Goal: Task Accomplishment & Management: Complete application form

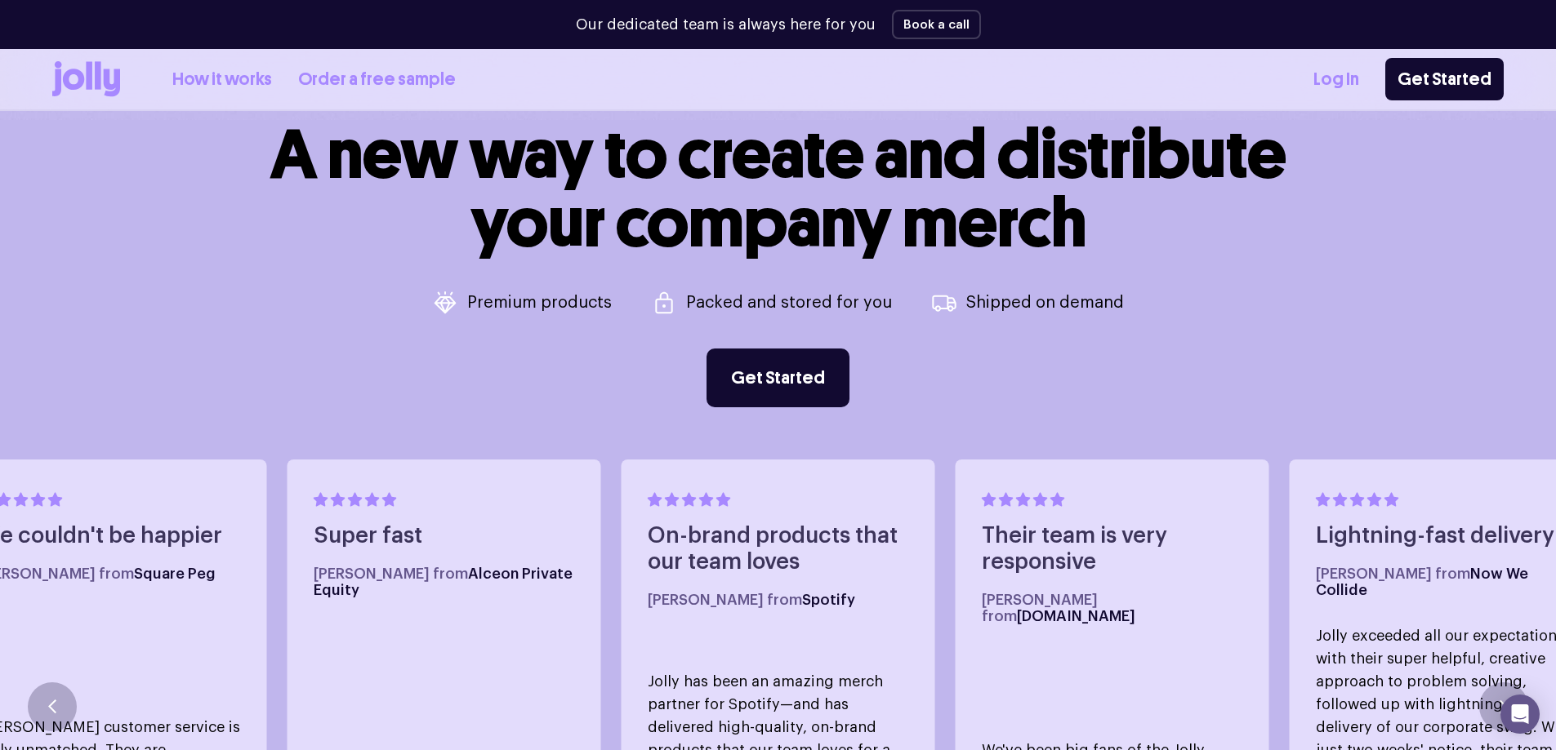
scroll to position [945, 0]
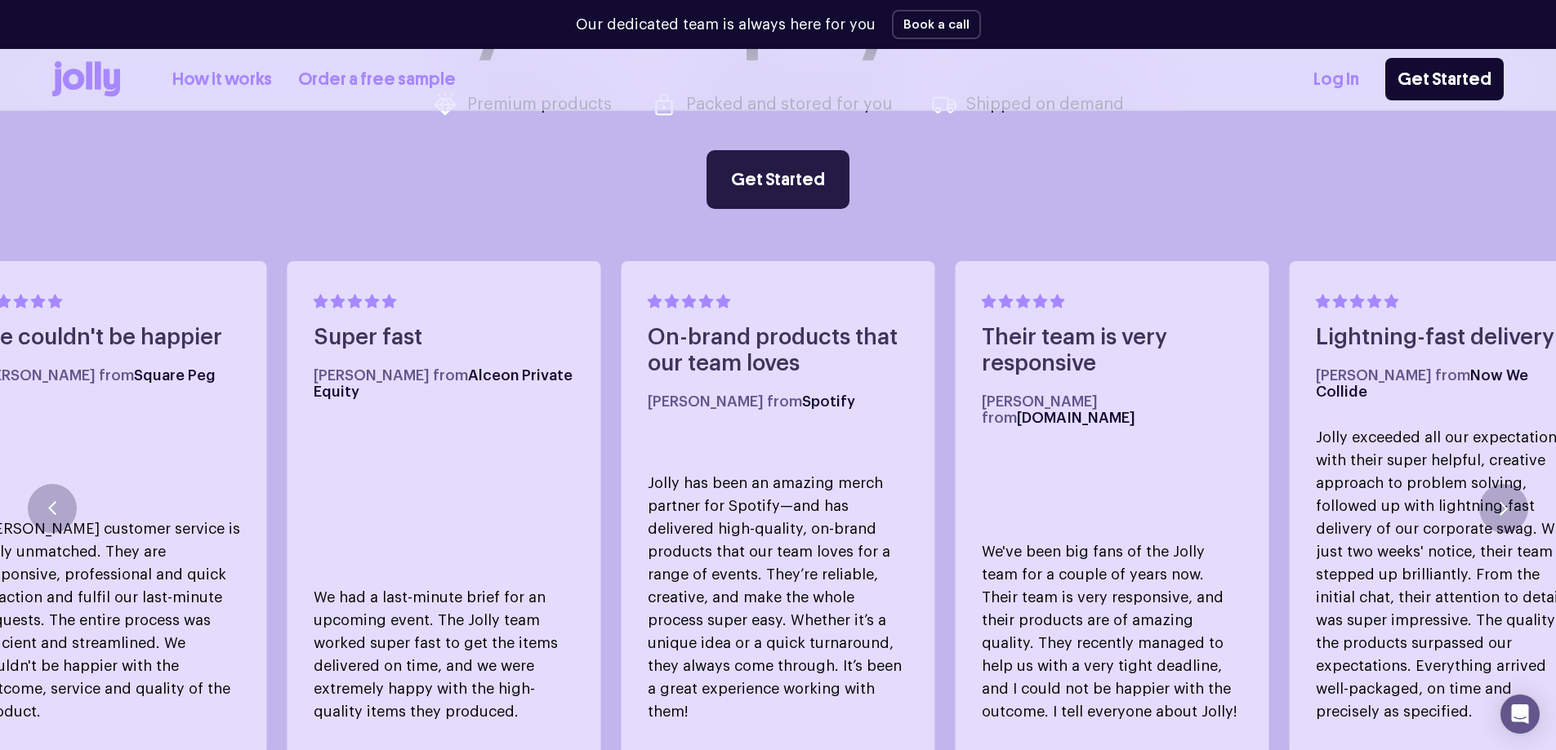
click at [763, 188] on link "Get Started" at bounding box center [777, 179] width 143 height 59
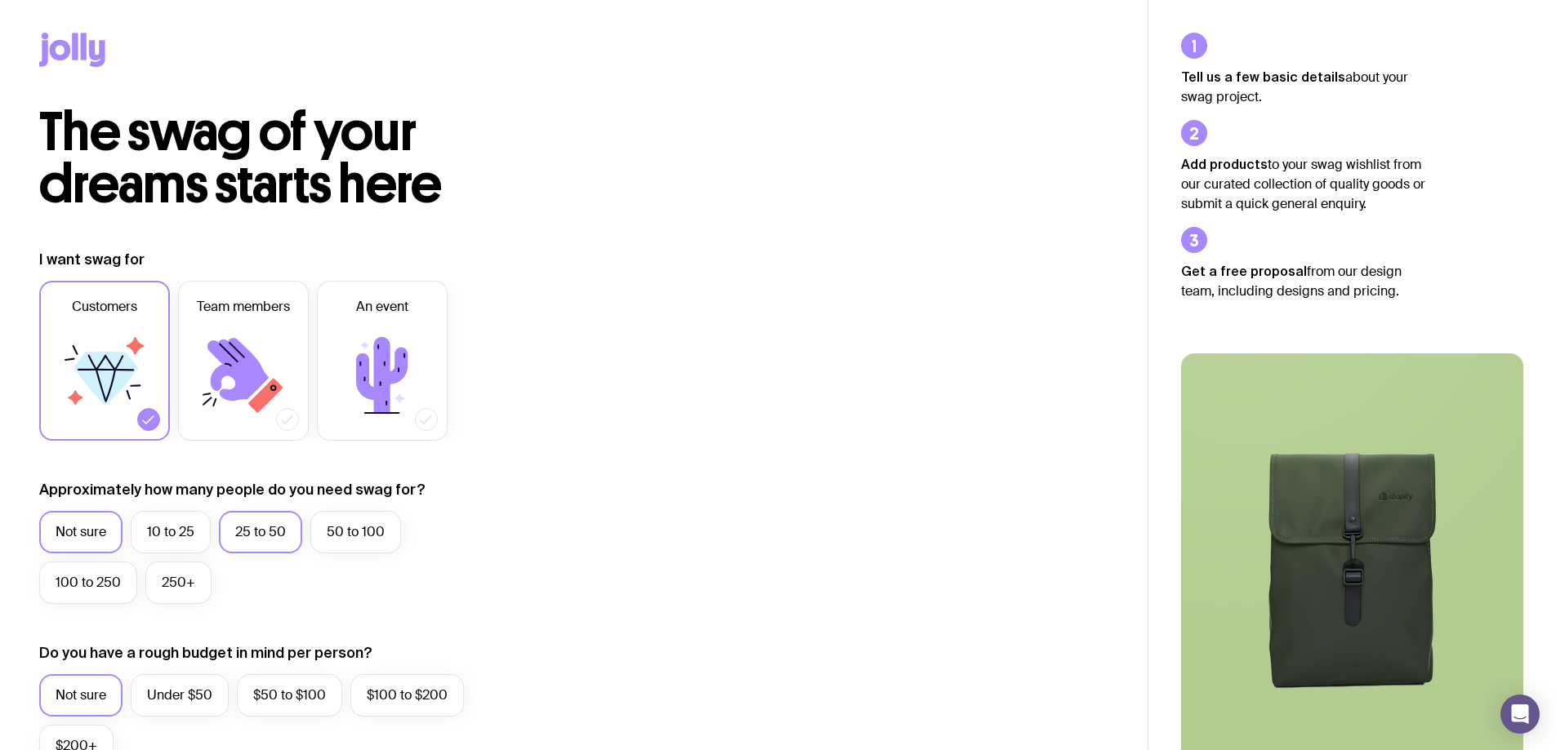
click at [237, 528] on label "25 to 50" at bounding box center [260, 532] width 83 height 42
click at [0, 0] on input "25 to 50" at bounding box center [0, 0] width 0 height 0
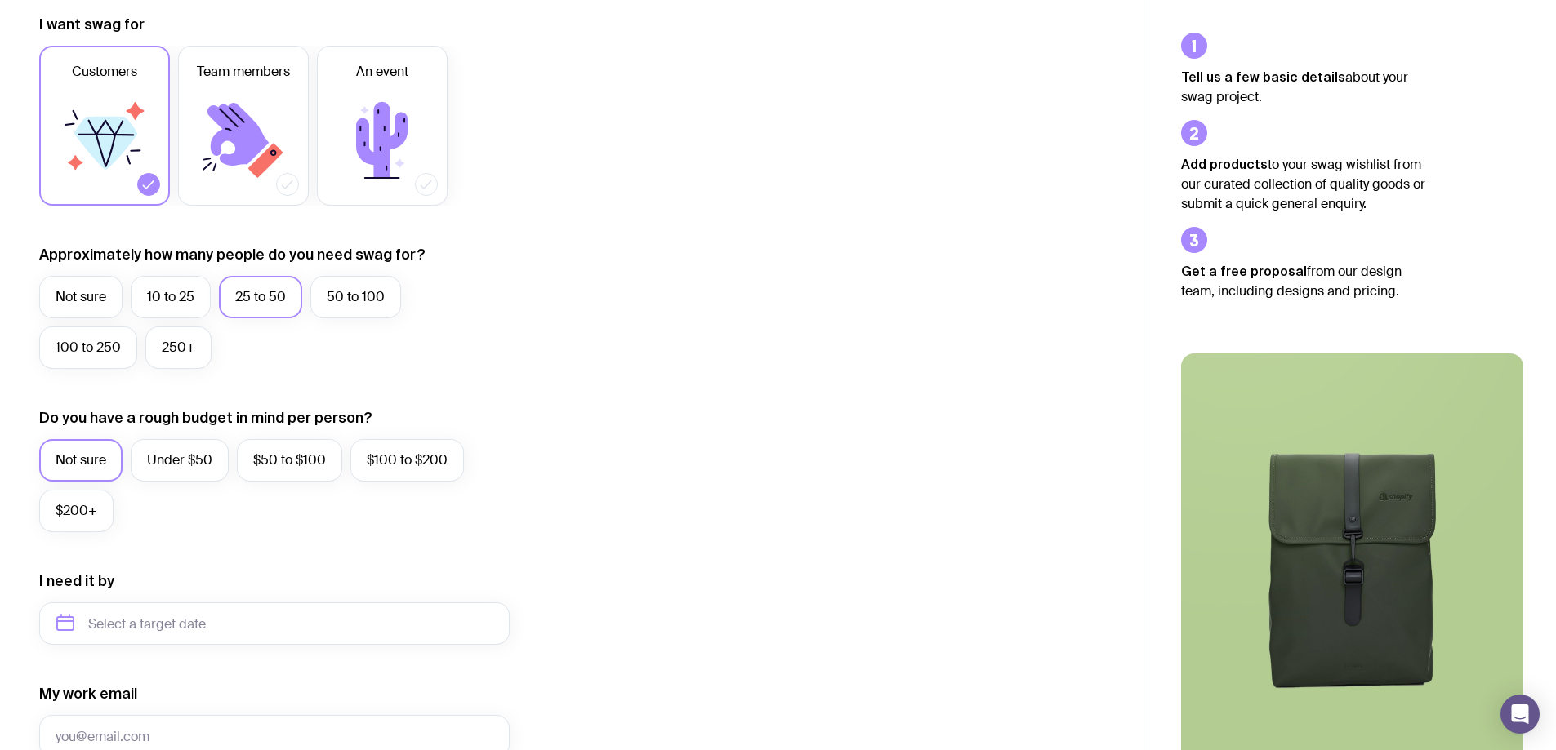
scroll to position [245, 0]
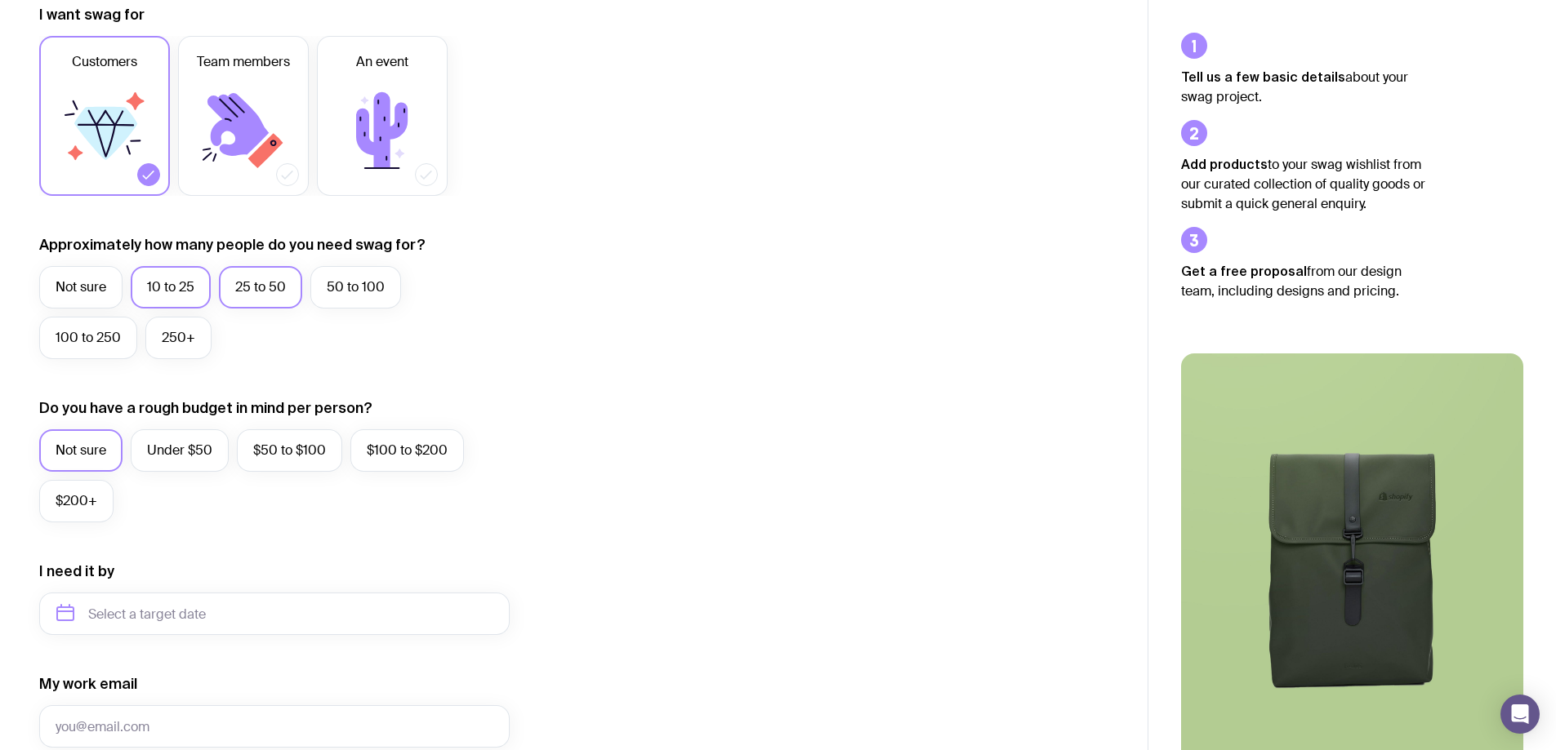
click at [205, 281] on label "10 to 25" at bounding box center [171, 287] width 80 height 42
click at [0, 0] on input "10 to 25" at bounding box center [0, 0] width 0 height 0
click at [167, 453] on label "Under $50" at bounding box center [180, 451] width 98 height 42
click at [0, 0] on input "Under $50" at bounding box center [0, 0] width 0 height 0
click at [270, 285] on label "25 to 50" at bounding box center [260, 287] width 83 height 42
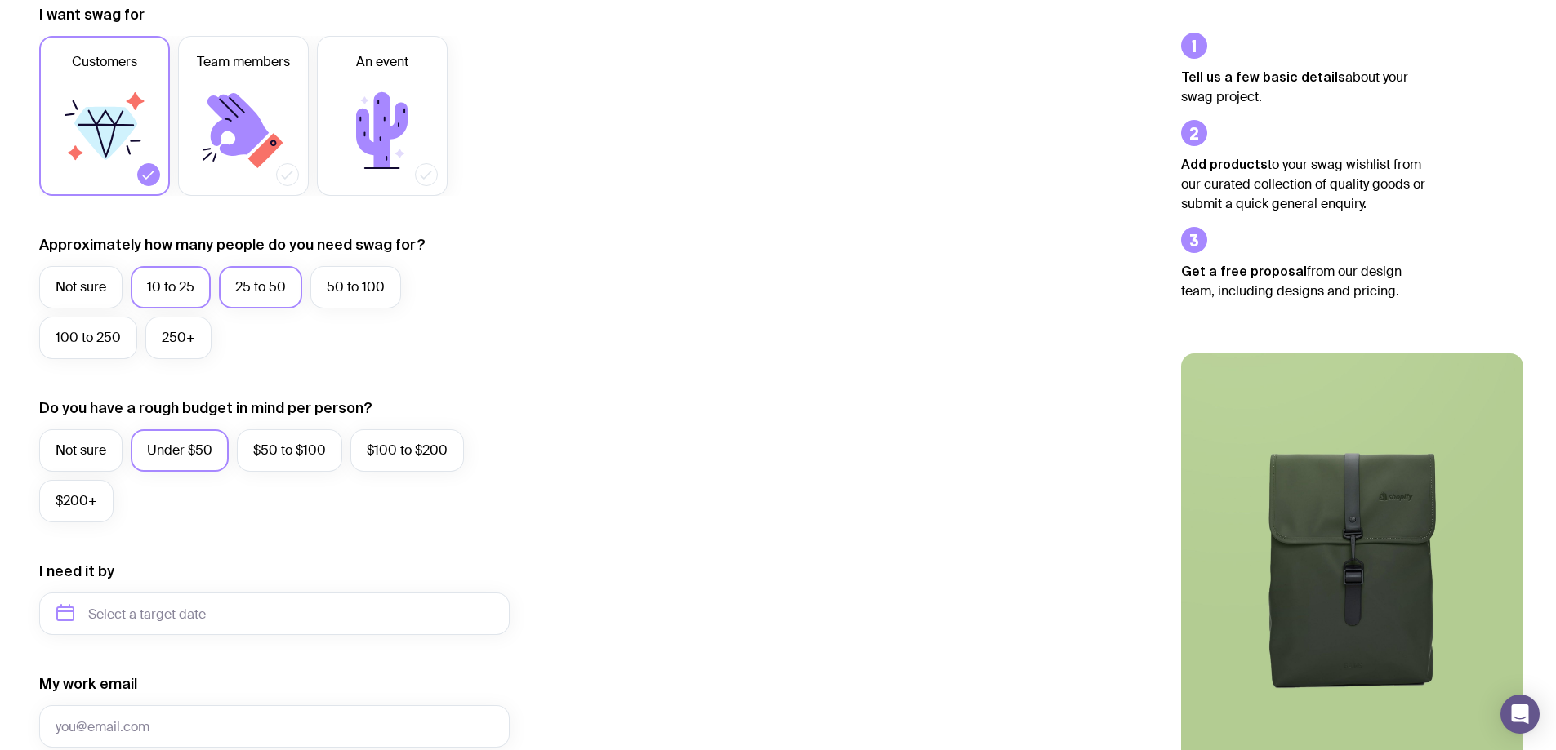
click at [0, 0] on input "25 to 50" at bounding box center [0, 0] width 0 height 0
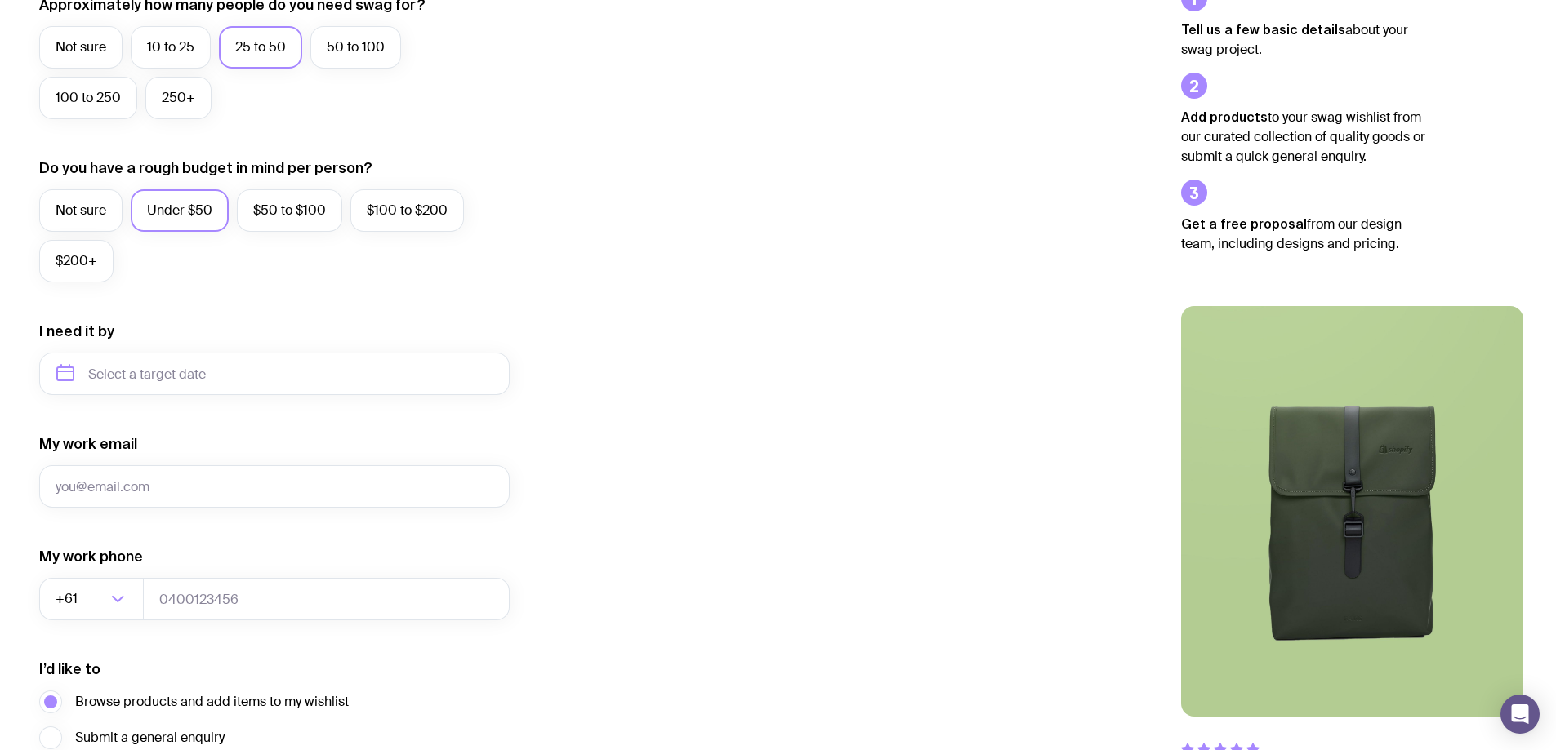
scroll to position [490, 0]
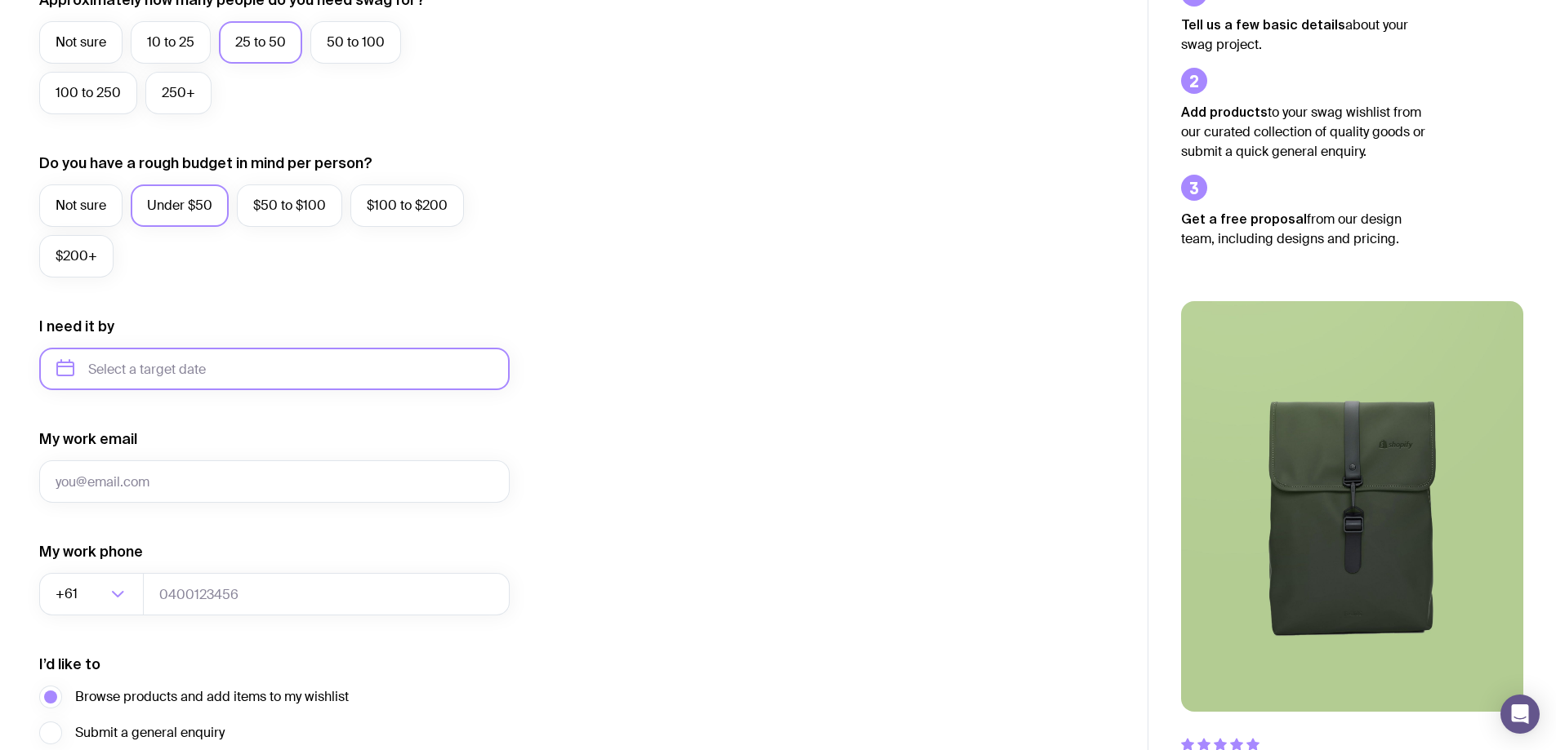
click at [271, 375] on input "text" at bounding box center [274, 369] width 470 height 42
click at [107, 554] on button "Sep" at bounding box center [77, 570] width 60 height 33
type input "[DATE]"
click at [207, 479] on input "My work email" at bounding box center [274, 482] width 470 height 42
type input "[EMAIL_ADDRESS][DOMAIN_NAME]"
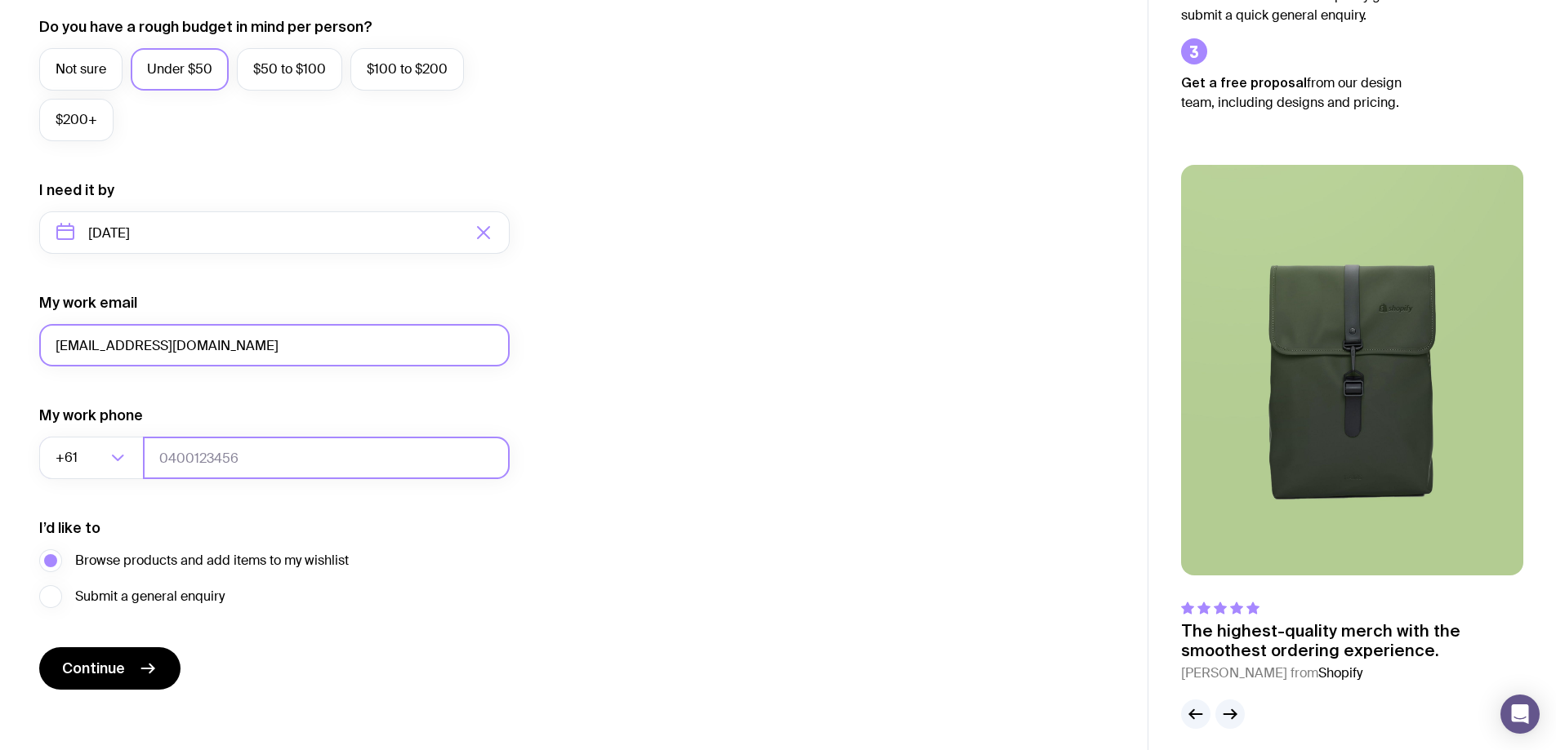
scroll to position [638, 0]
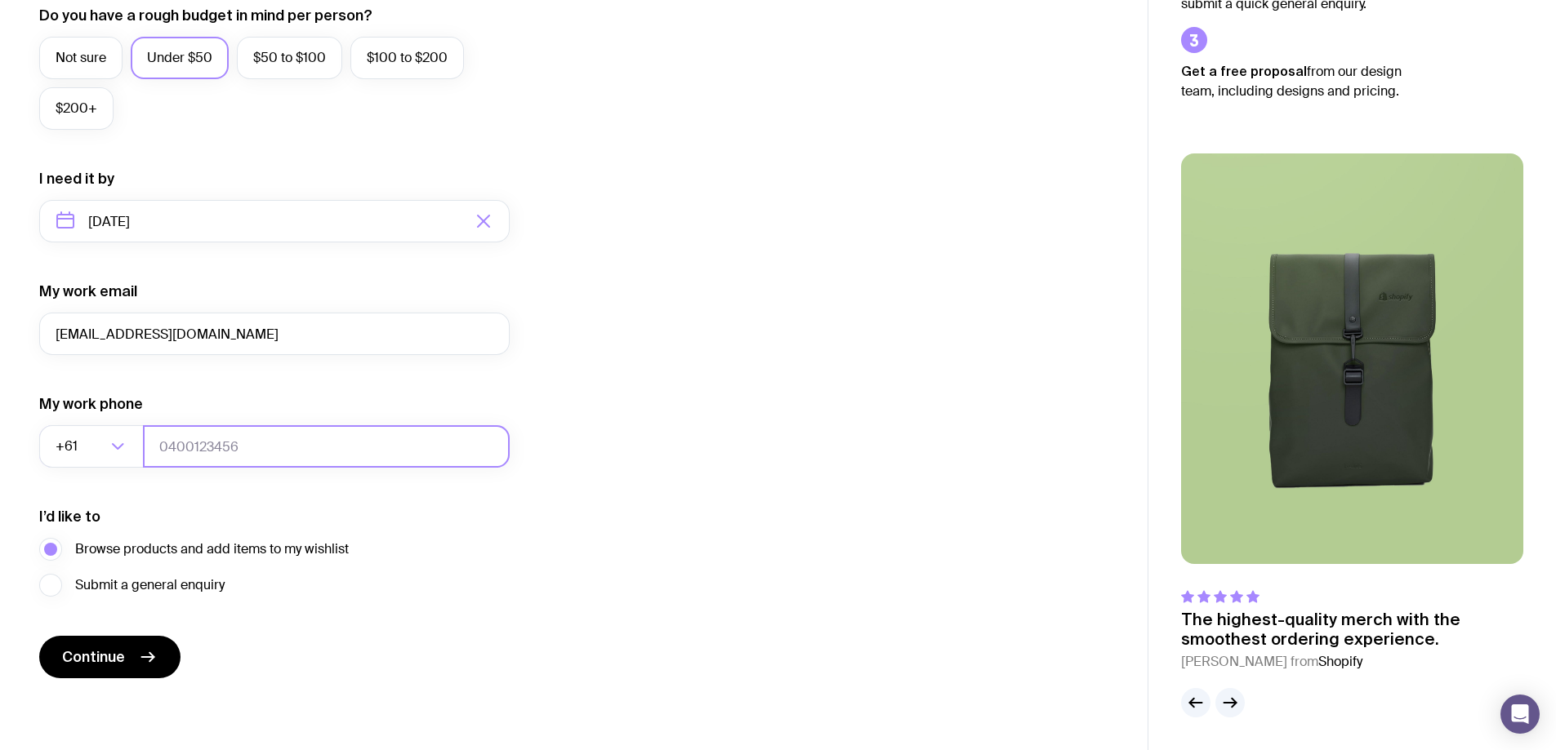
click at [211, 453] on input "tel" at bounding box center [326, 446] width 367 height 42
type input "0249820944"
click at [104, 657] on span "Continue" at bounding box center [93, 658] width 63 height 20
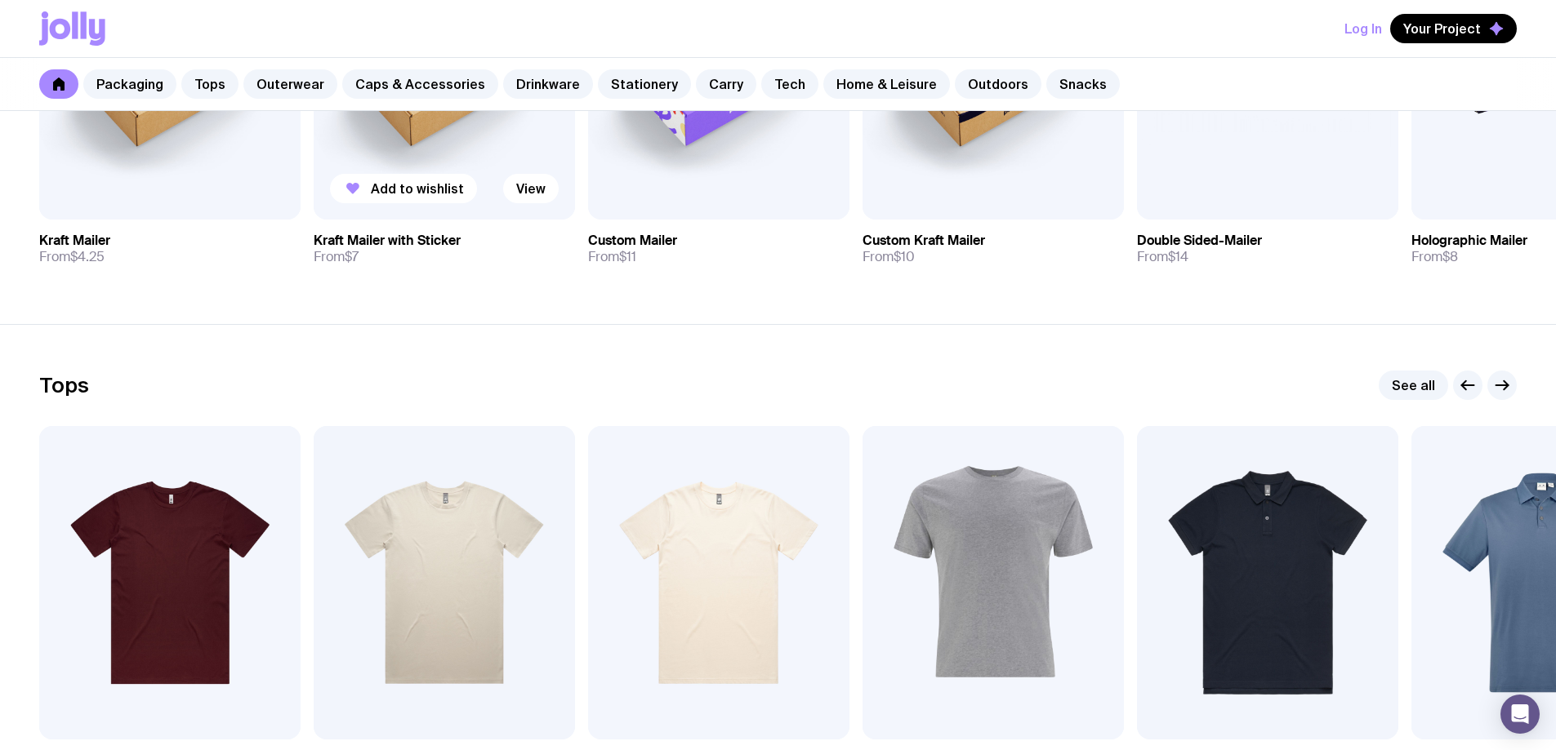
scroll to position [408, 0]
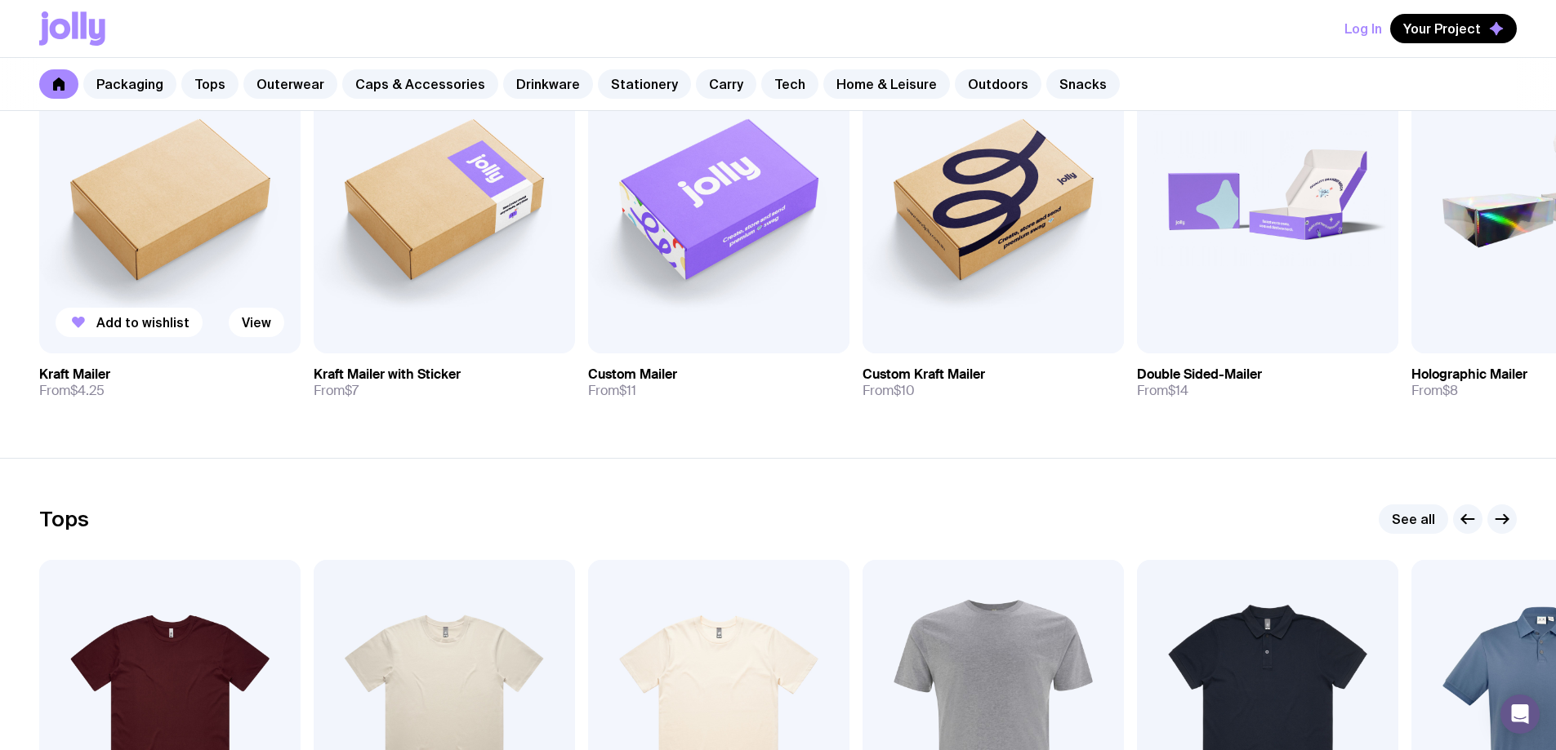
click at [178, 255] on img at bounding box center [169, 197] width 261 height 314
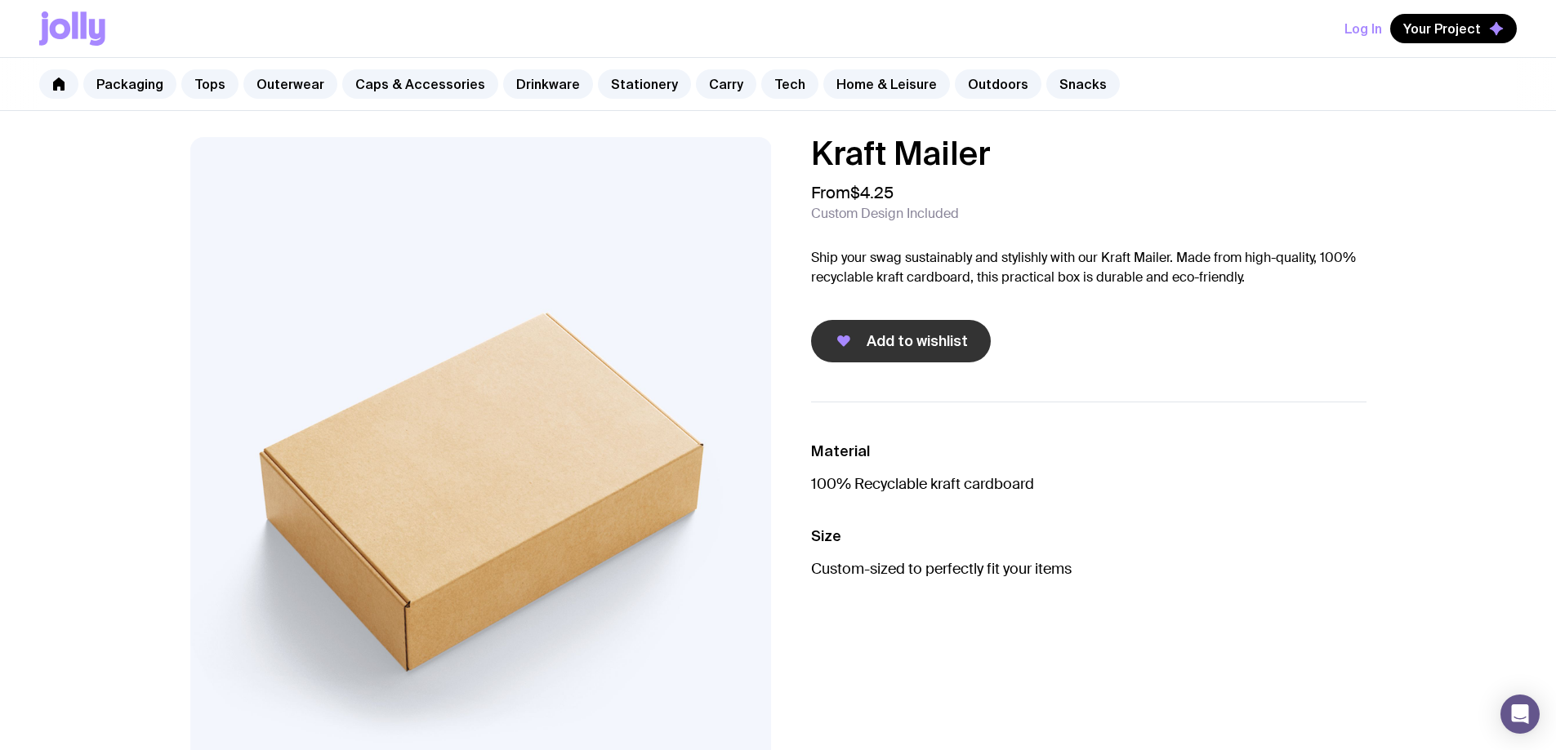
click at [878, 342] on span "Add to wishlist" at bounding box center [916, 342] width 101 height 20
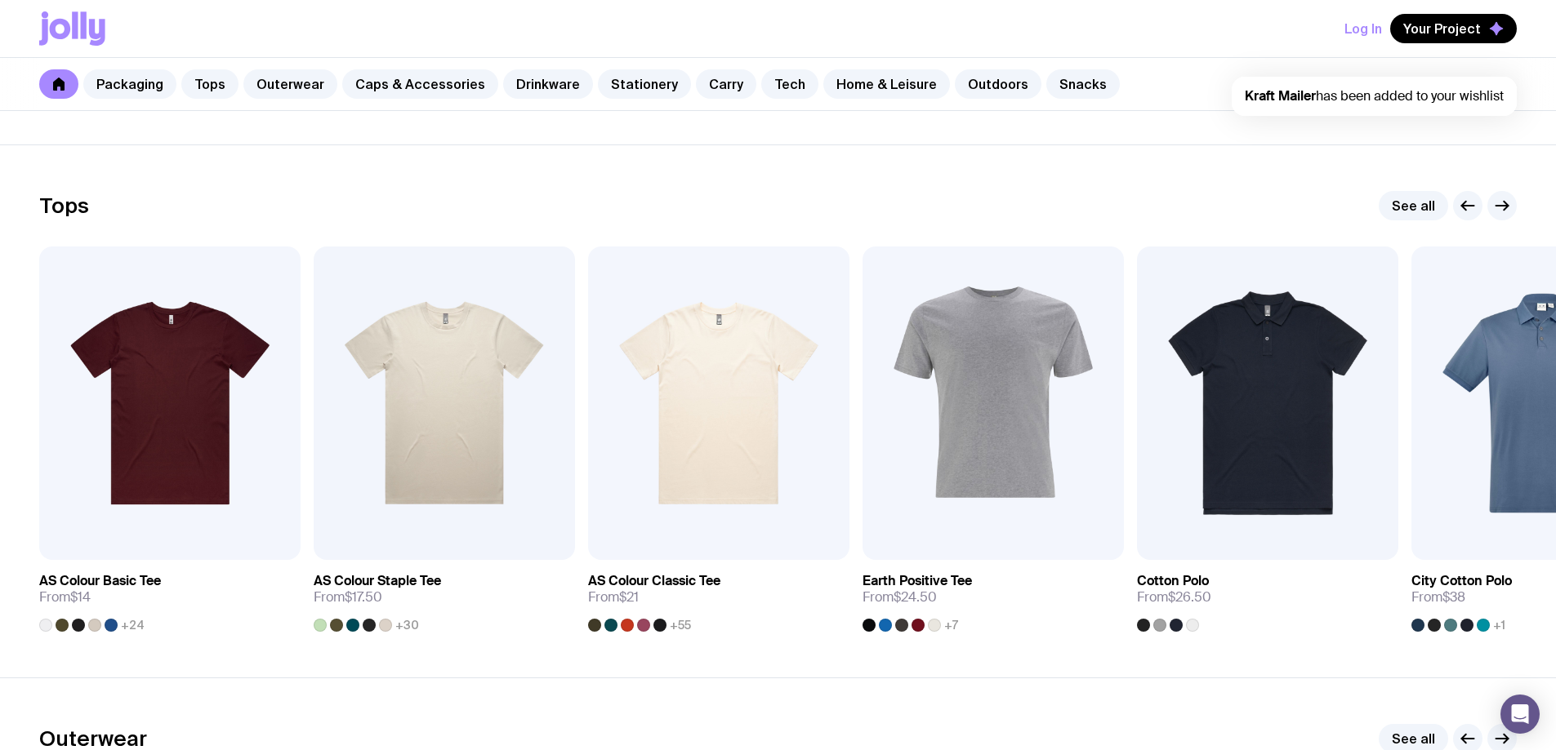
scroll to position [817, 0]
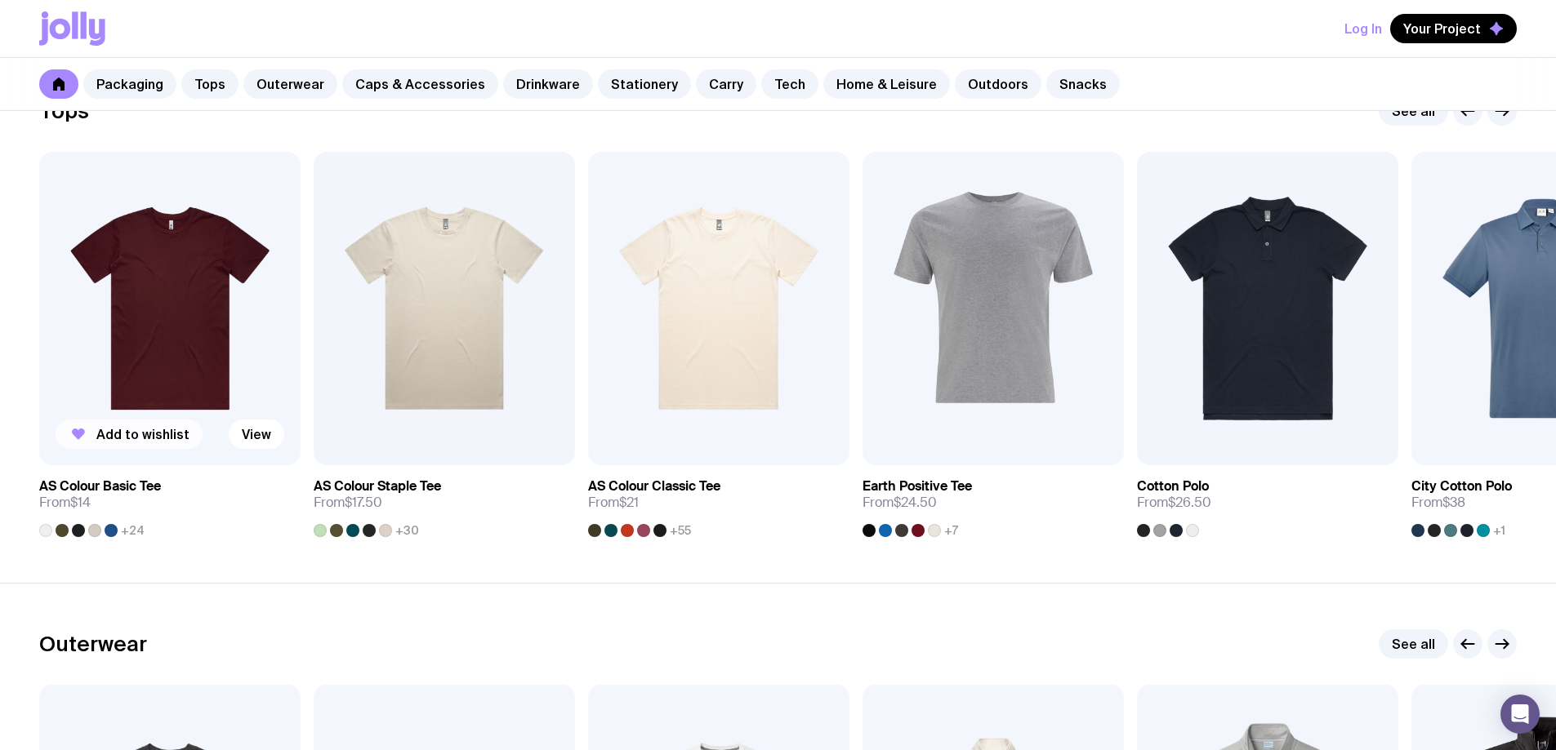
click at [167, 431] on span "Add to wishlist" at bounding box center [142, 434] width 93 height 16
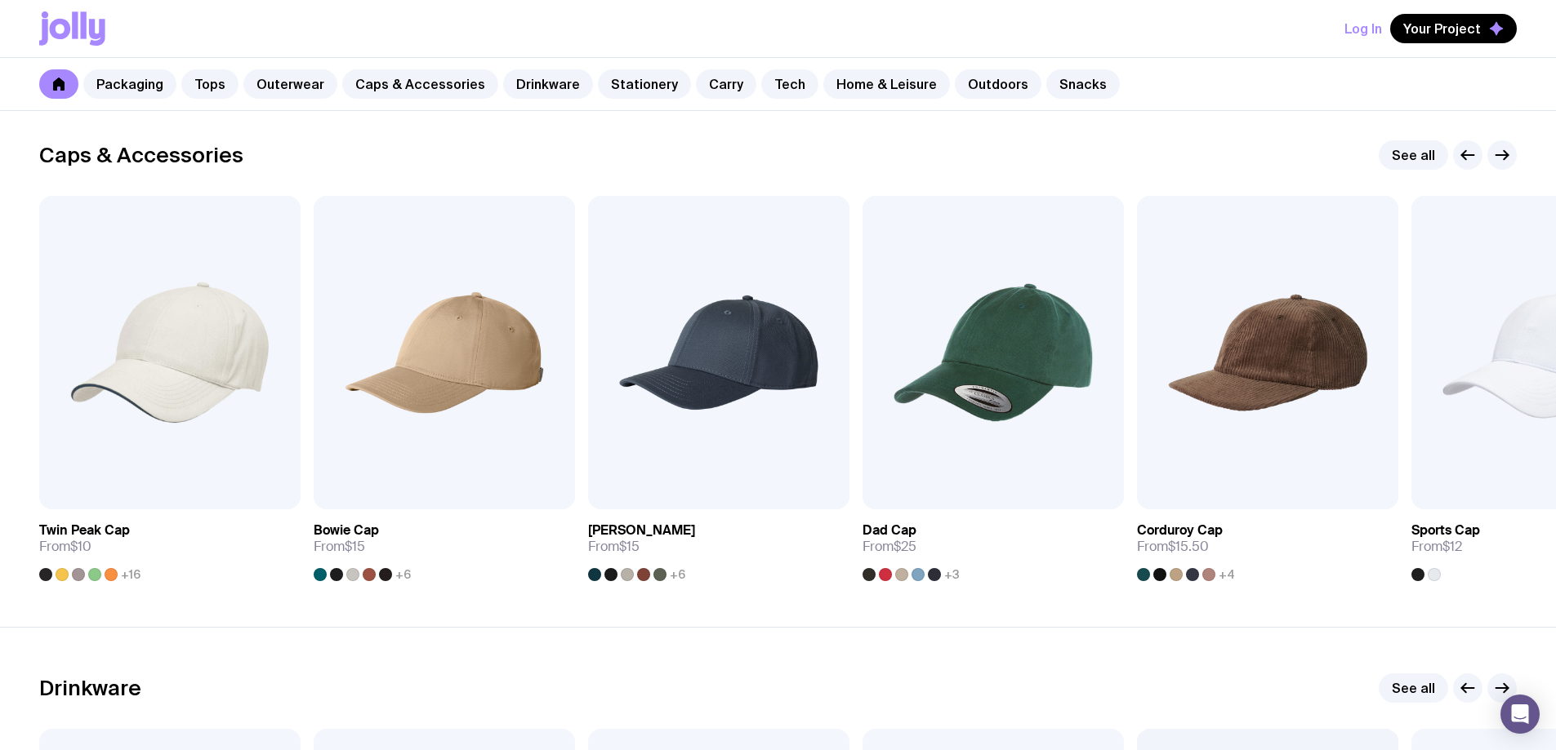
scroll to position [1878, 0]
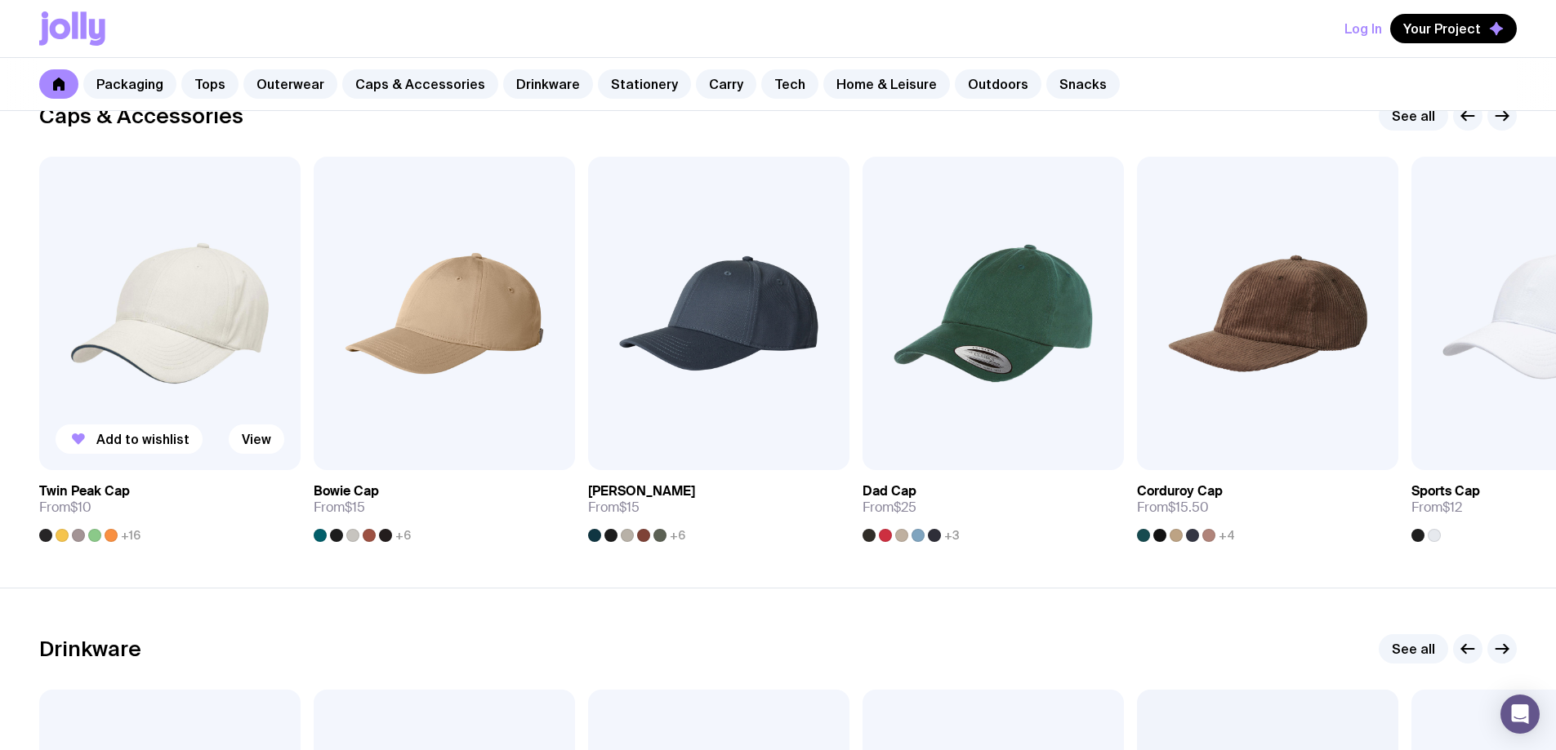
click at [56, 538] on div at bounding box center [62, 535] width 13 height 13
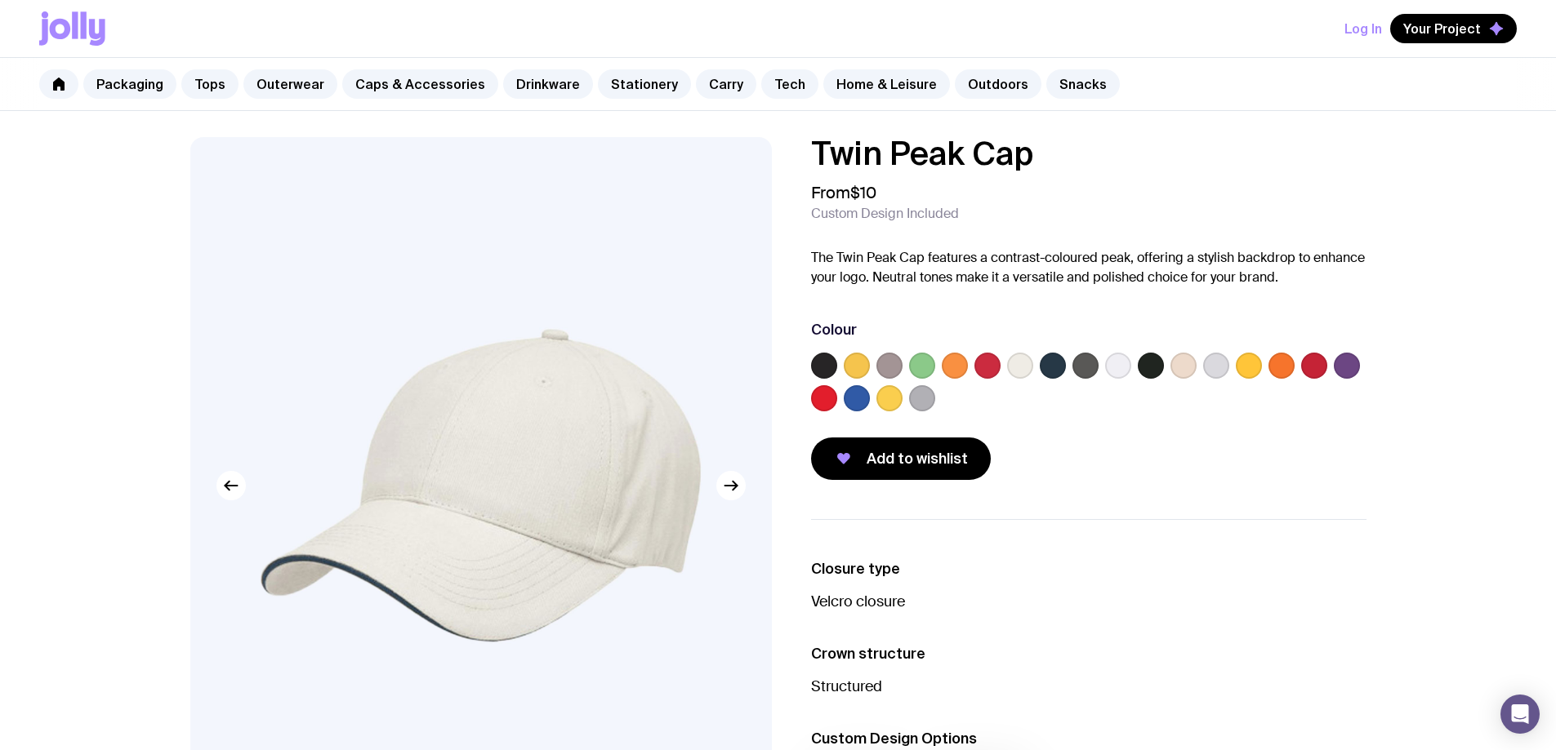
click at [824, 358] on label at bounding box center [824, 366] width 26 height 26
click at [0, 0] on input "radio" at bounding box center [0, 0] width 0 height 0
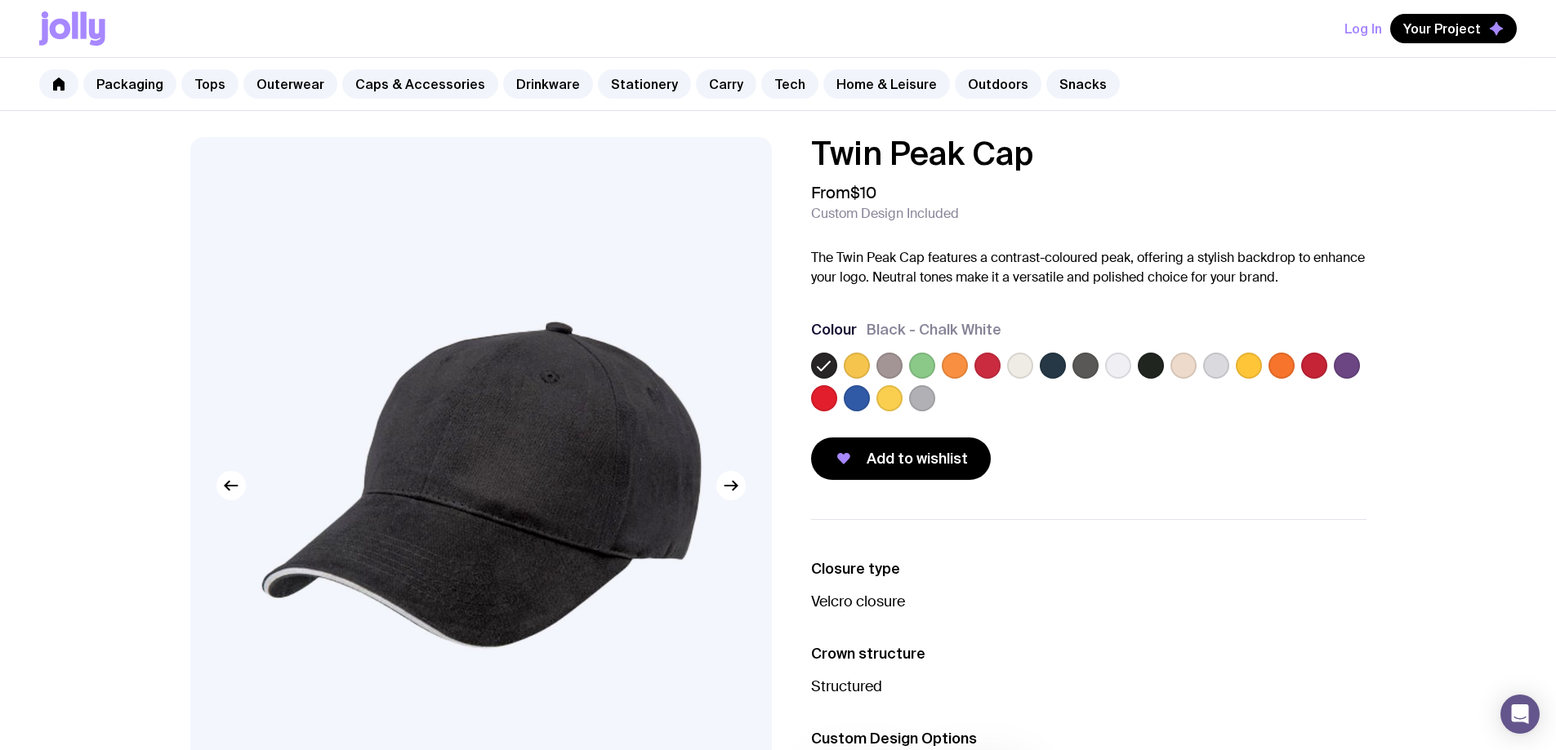
click at [1155, 371] on label at bounding box center [1151, 366] width 26 height 26
click at [0, 0] on input "radio" at bounding box center [0, 0] width 0 height 0
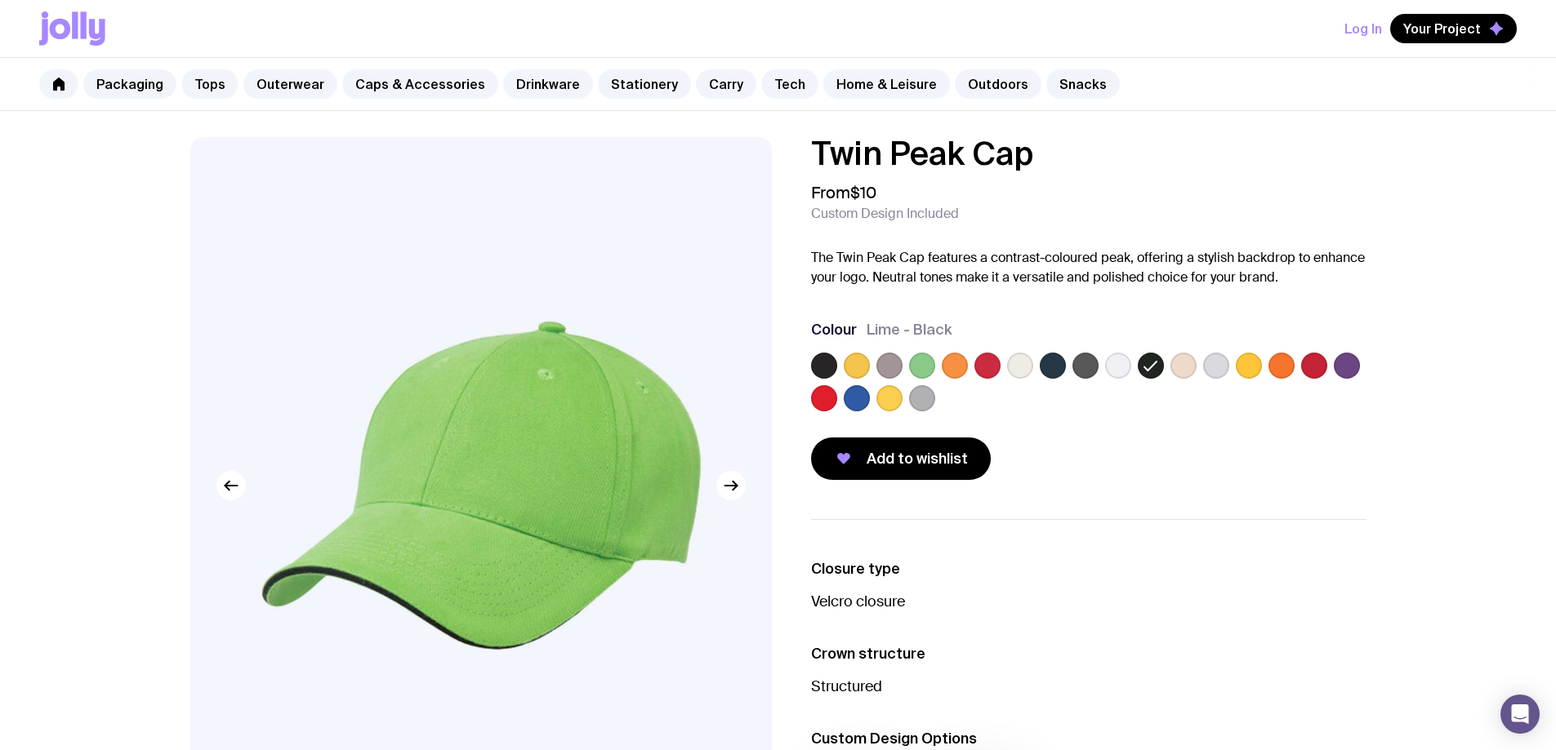
click at [1080, 370] on label at bounding box center [1085, 366] width 26 height 26
click at [0, 0] on input "radio" at bounding box center [0, 0] width 0 height 0
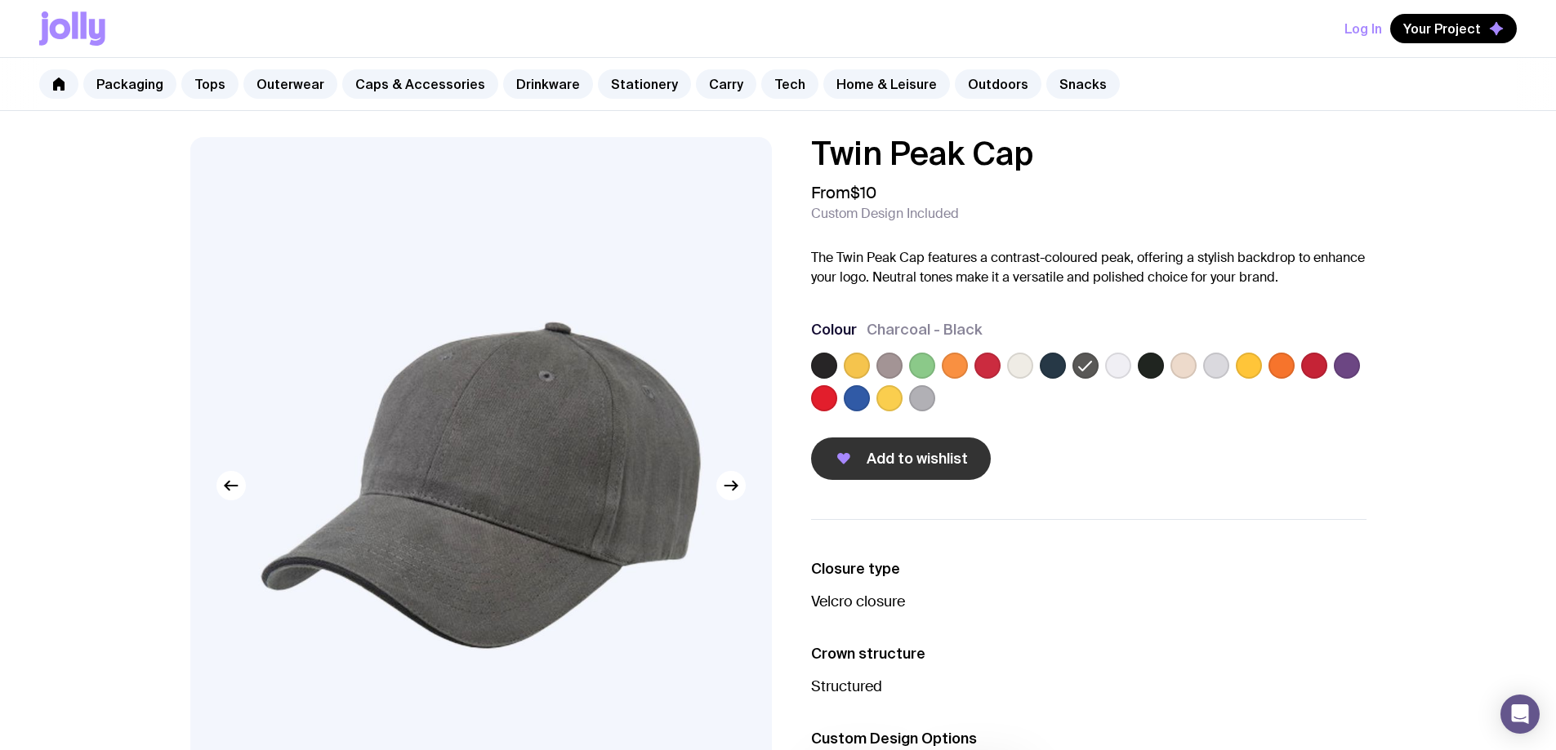
click at [902, 454] on span "Add to wishlist" at bounding box center [916, 459] width 101 height 20
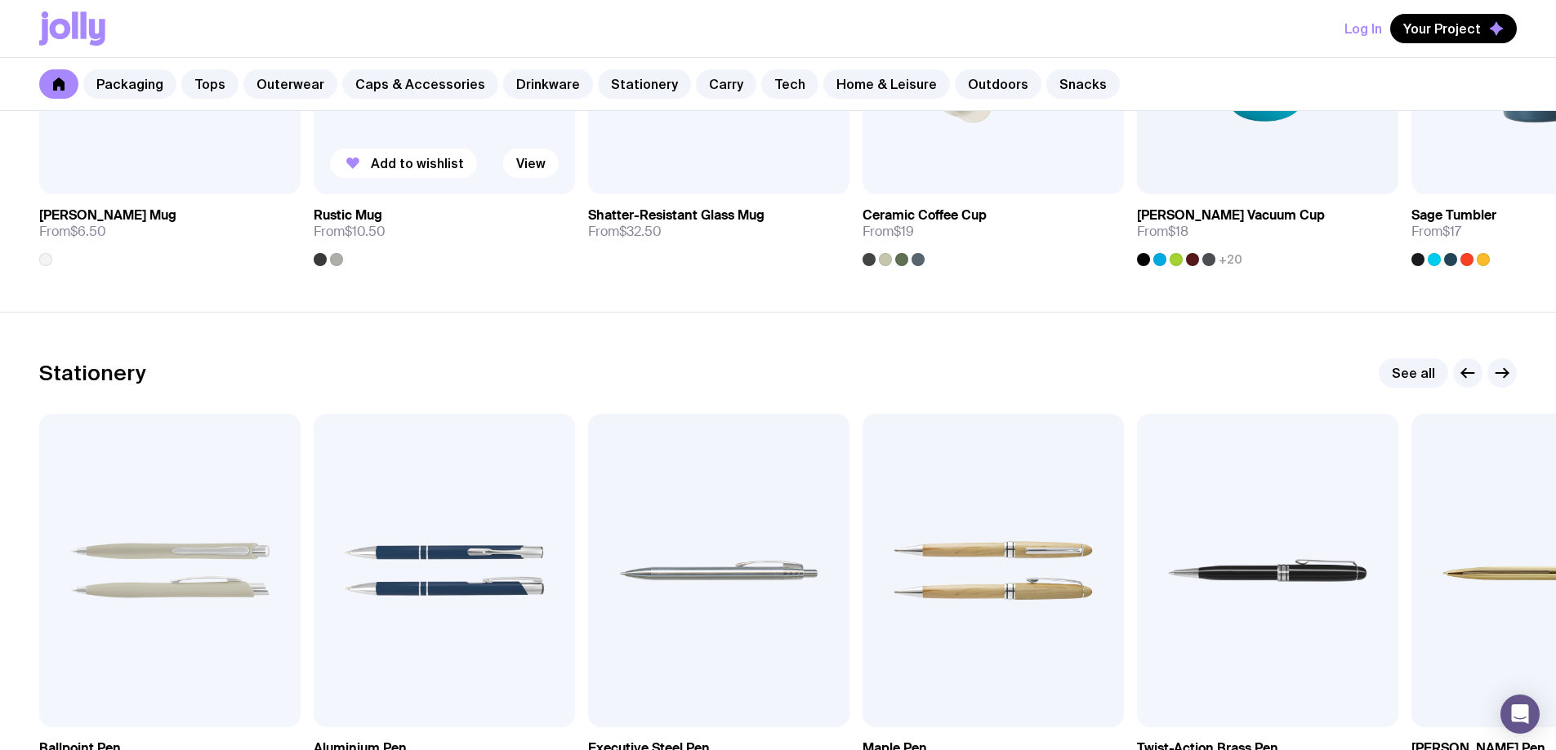
scroll to position [2971, 0]
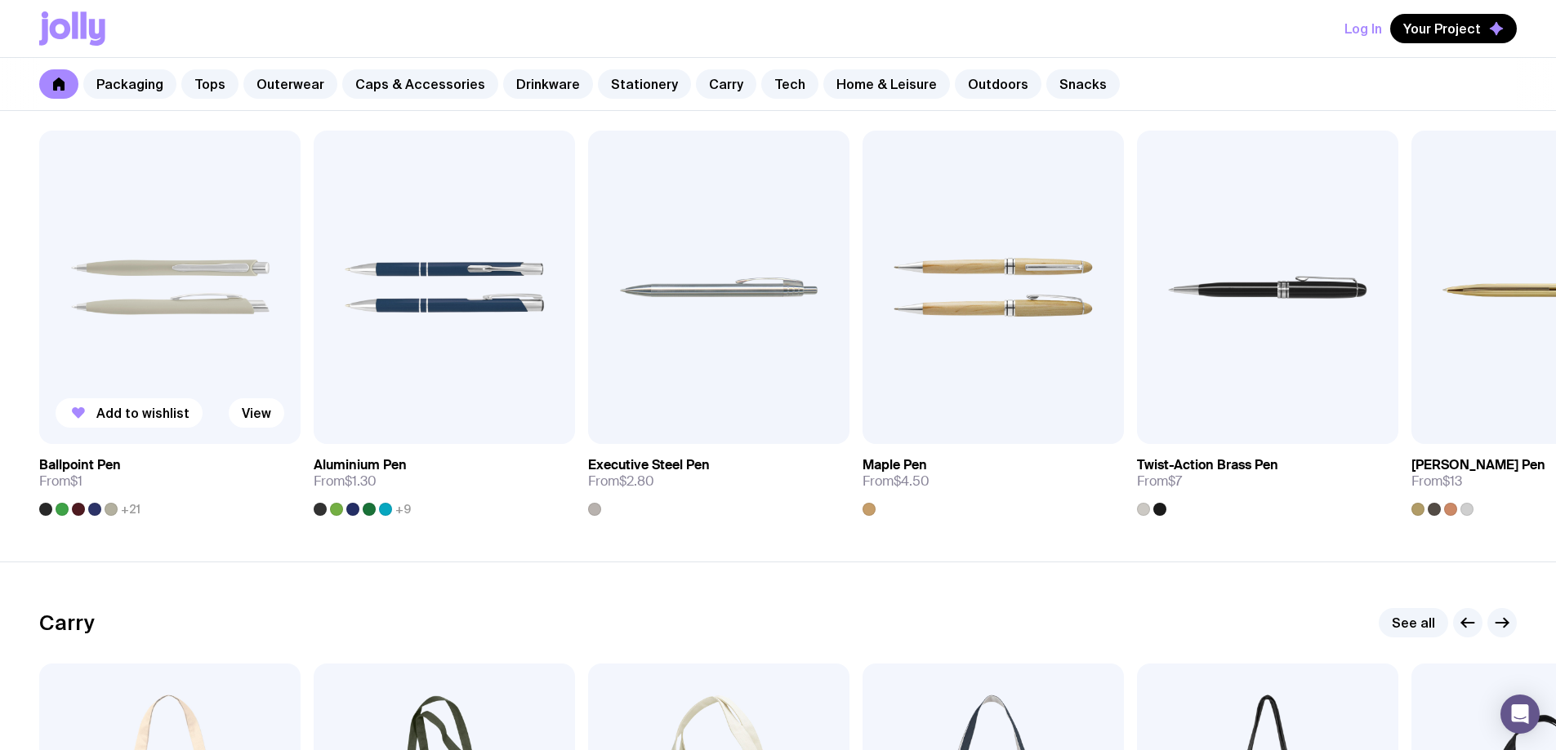
click at [158, 223] on img at bounding box center [169, 288] width 261 height 314
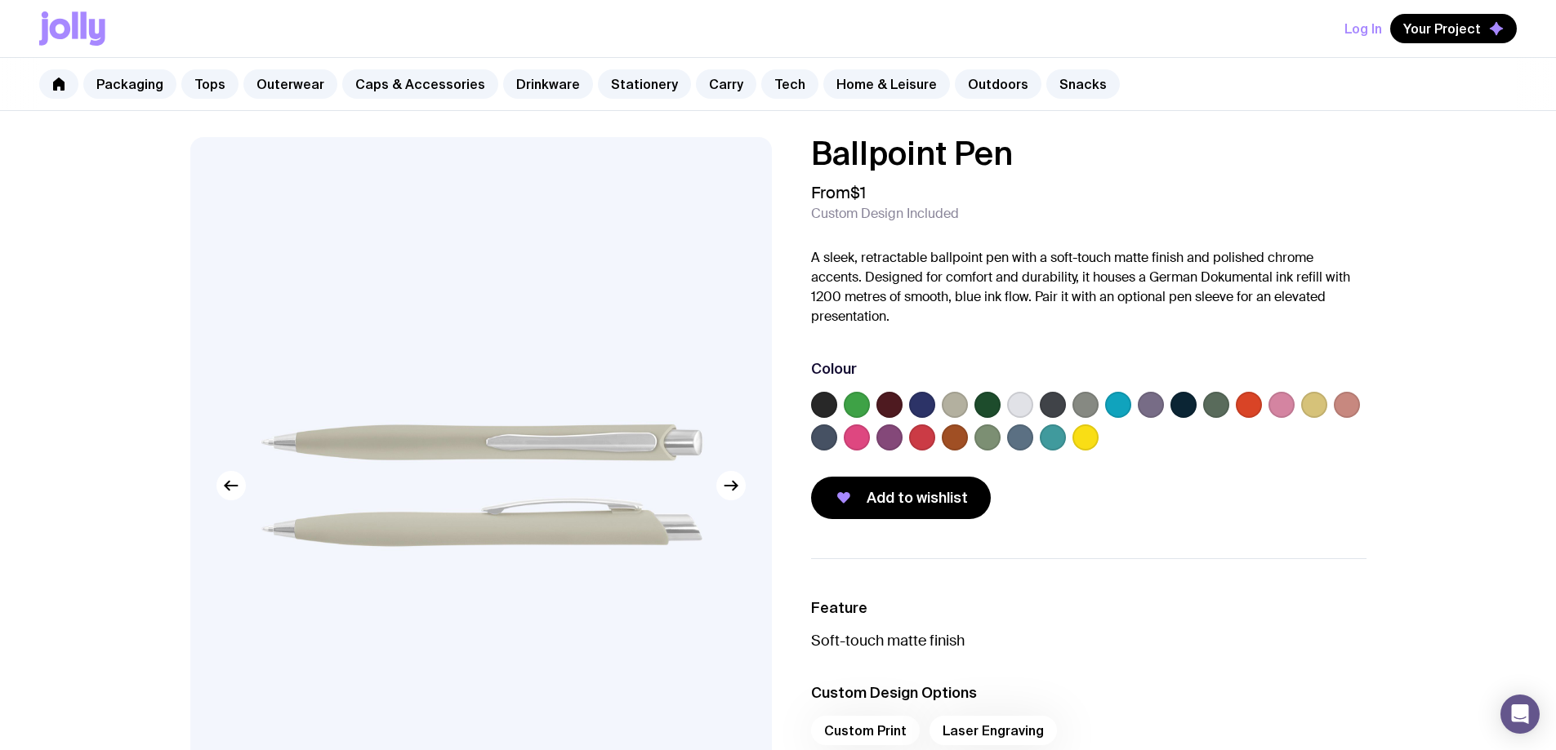
click at [817, 400] on label at bounding box center [824, 405] width 26 height 26
click at [0, 0] on input "radio" at bounding box center [0, 0] width 0 height 0
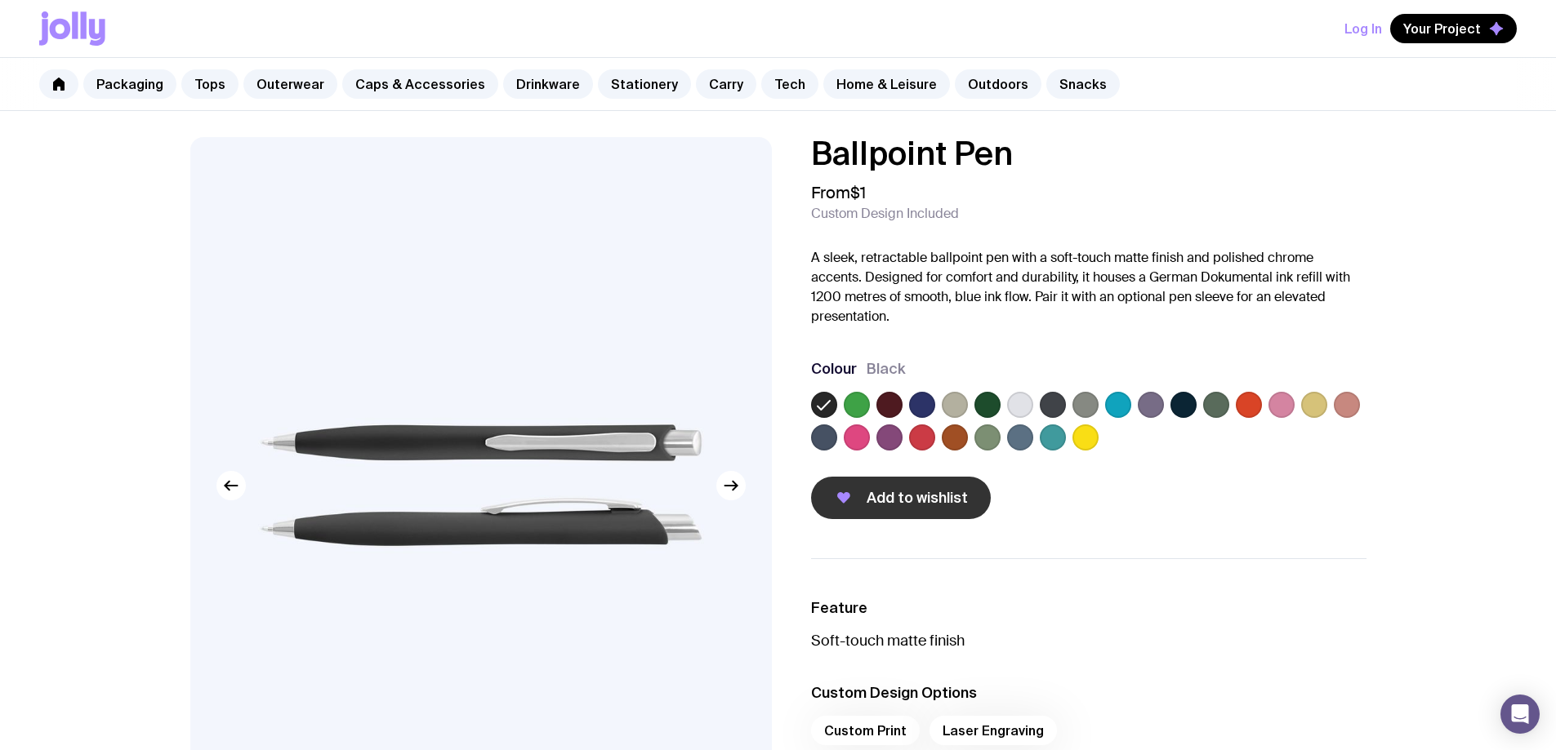
click at [882, 493] on span "Add to wishlist" at bounding box center [916, 498] width 101 height 20
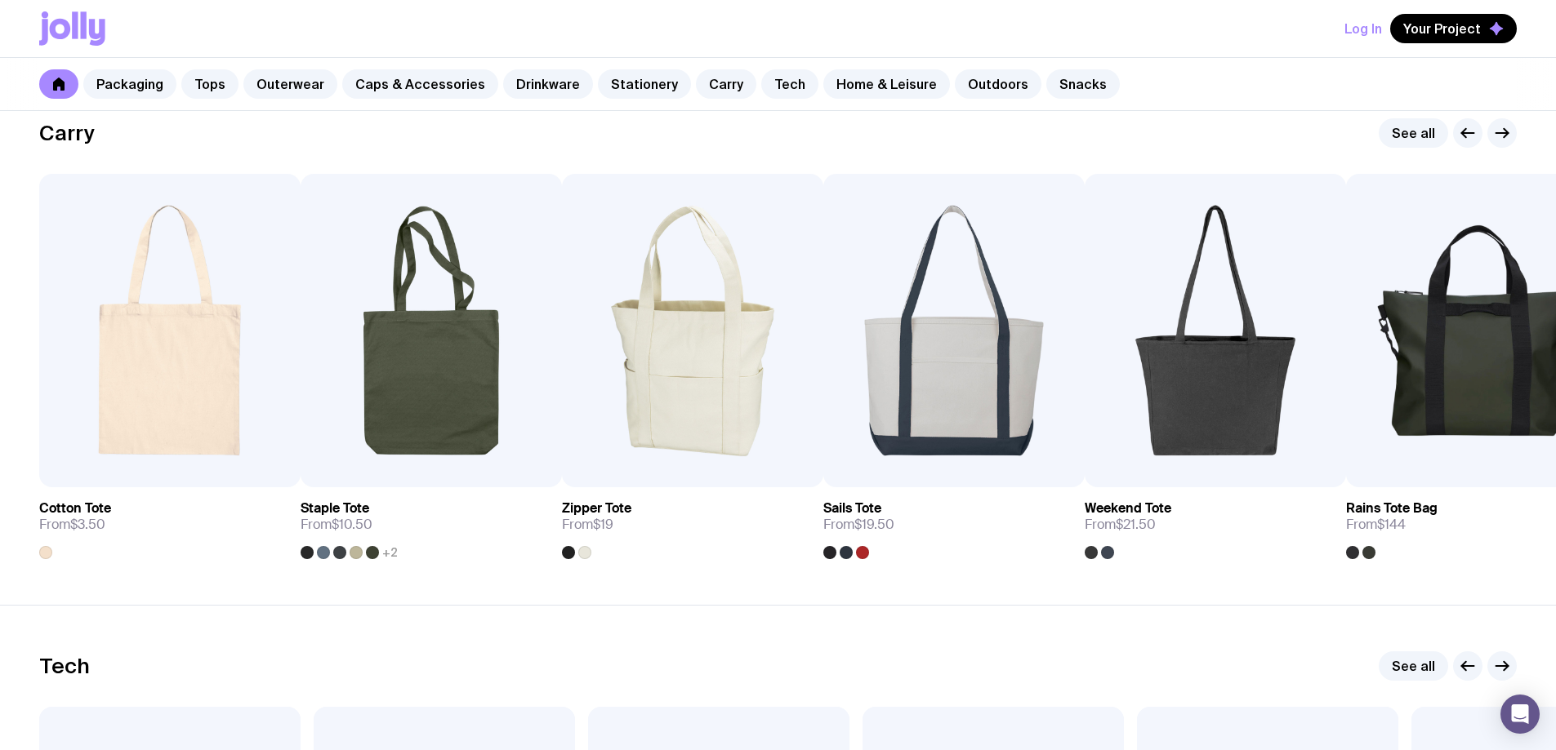
scroll to position [3542, 0]
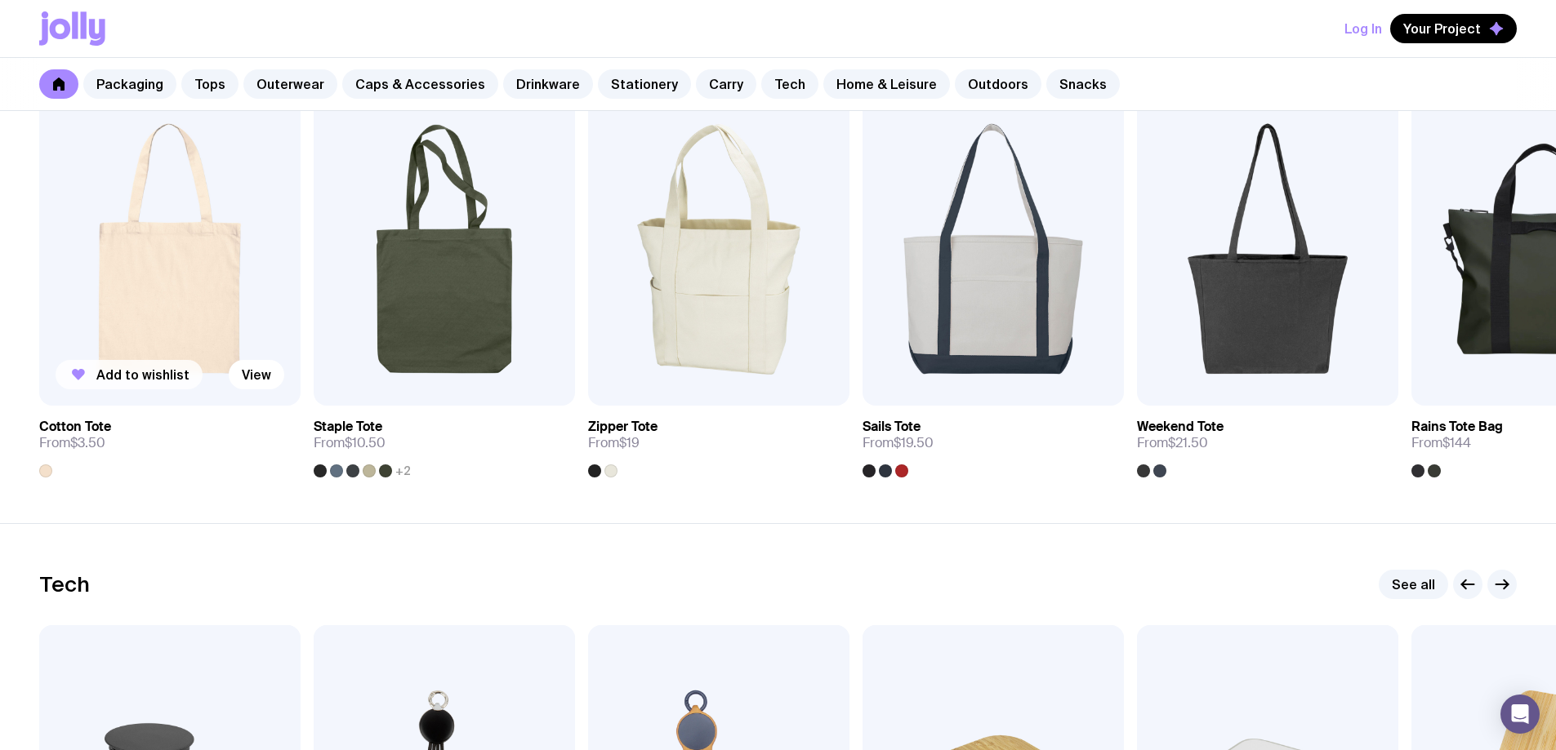
click at [140, 372] on span "Add to wishlist" at bounding box center [142, 375] width 93 height 16
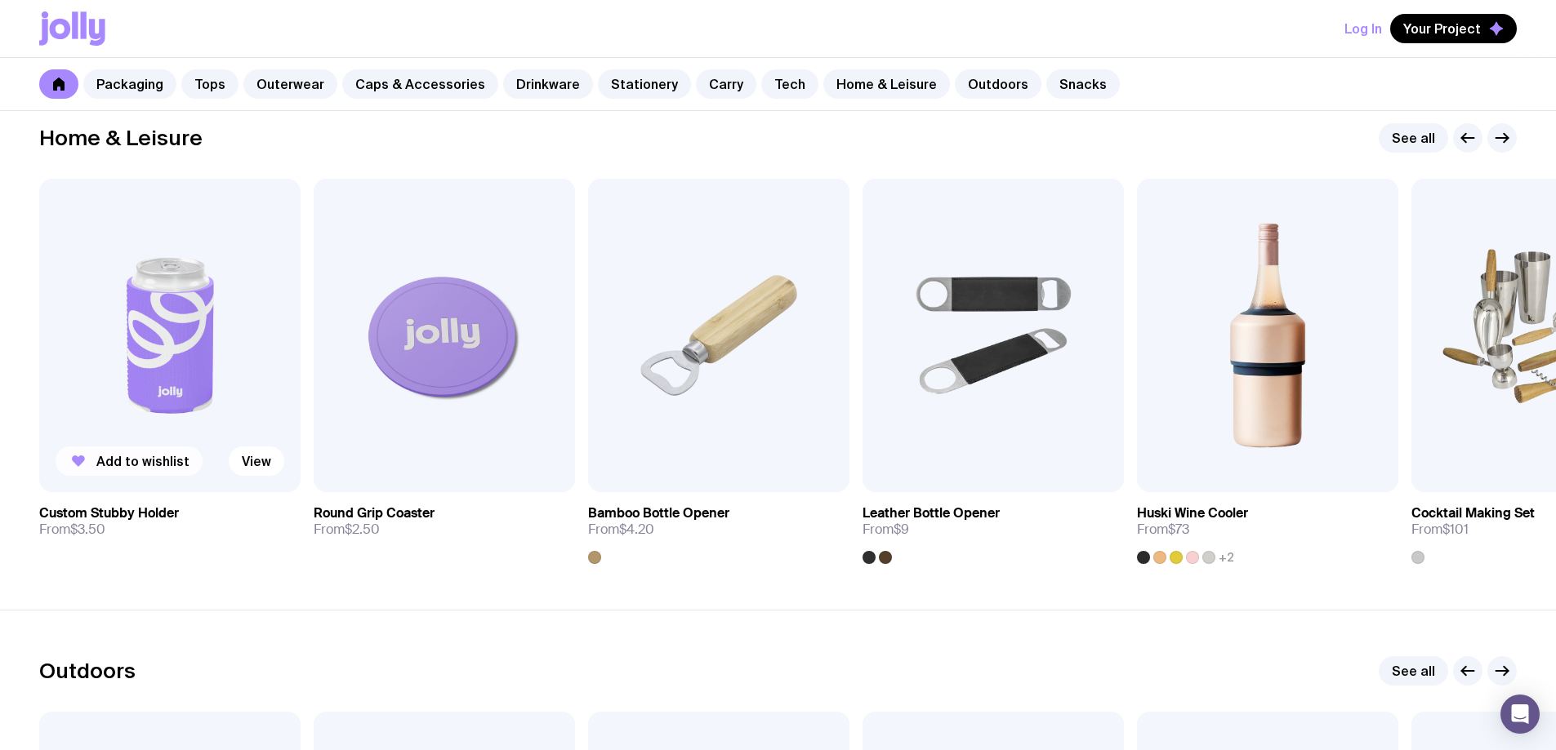
scroll to position [4604, 0]
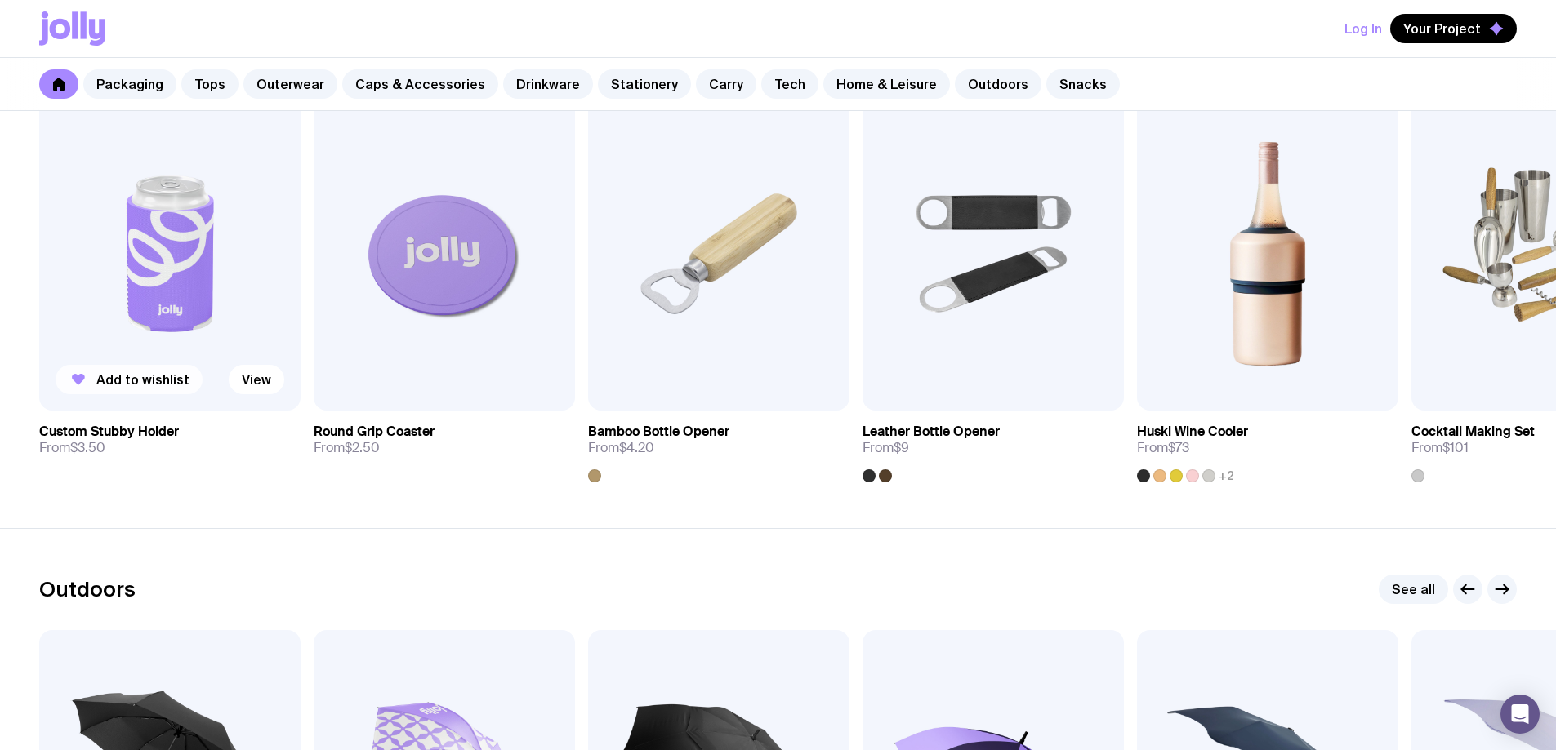
click at [131, 372] on span "Add to wishlist" at bounding box center [142, 380] width 93 height 16
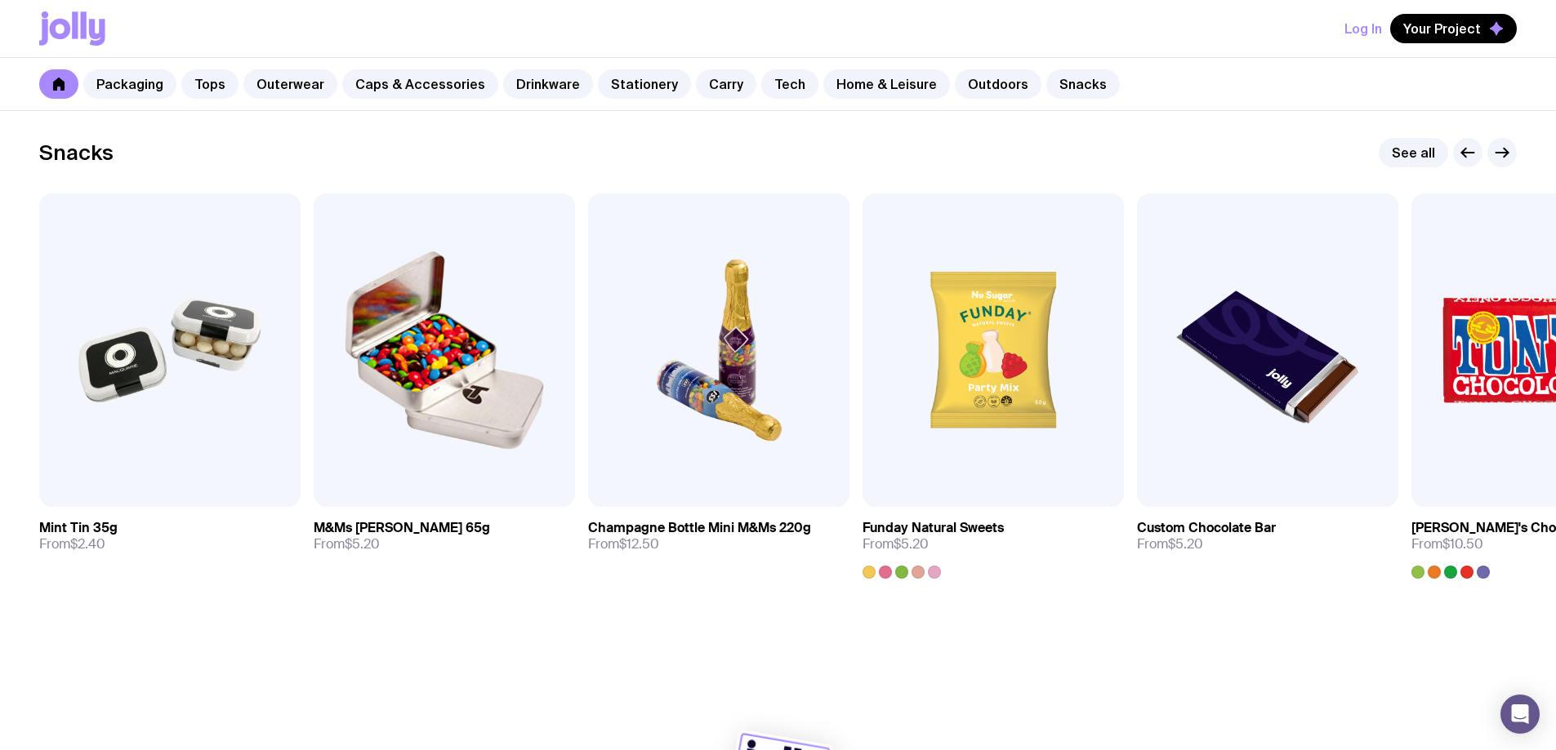
scroll to position [5628, 0]
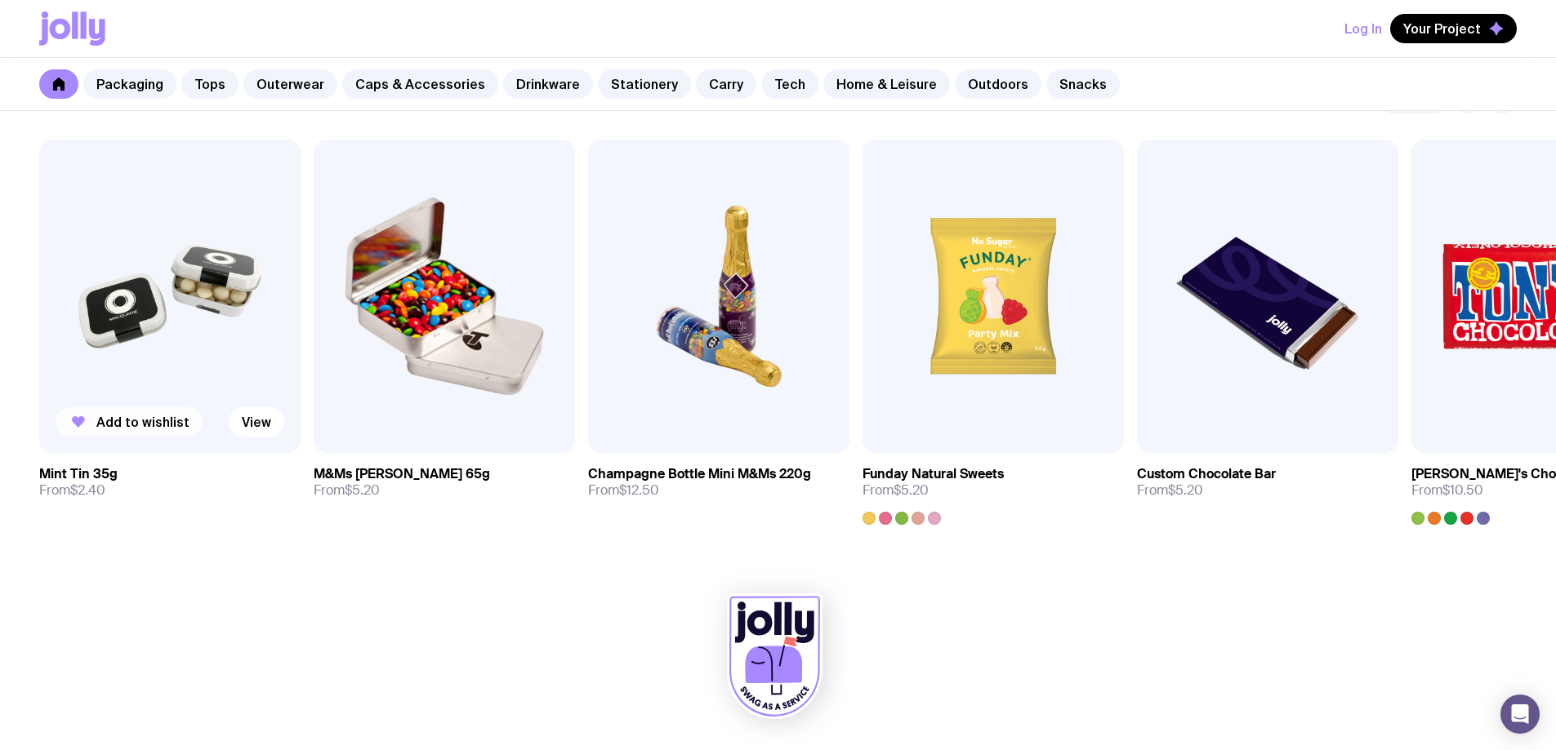
click at [158, 420] on span "Add to wishlist" at bounding box center [142, 422] width 93 height 16
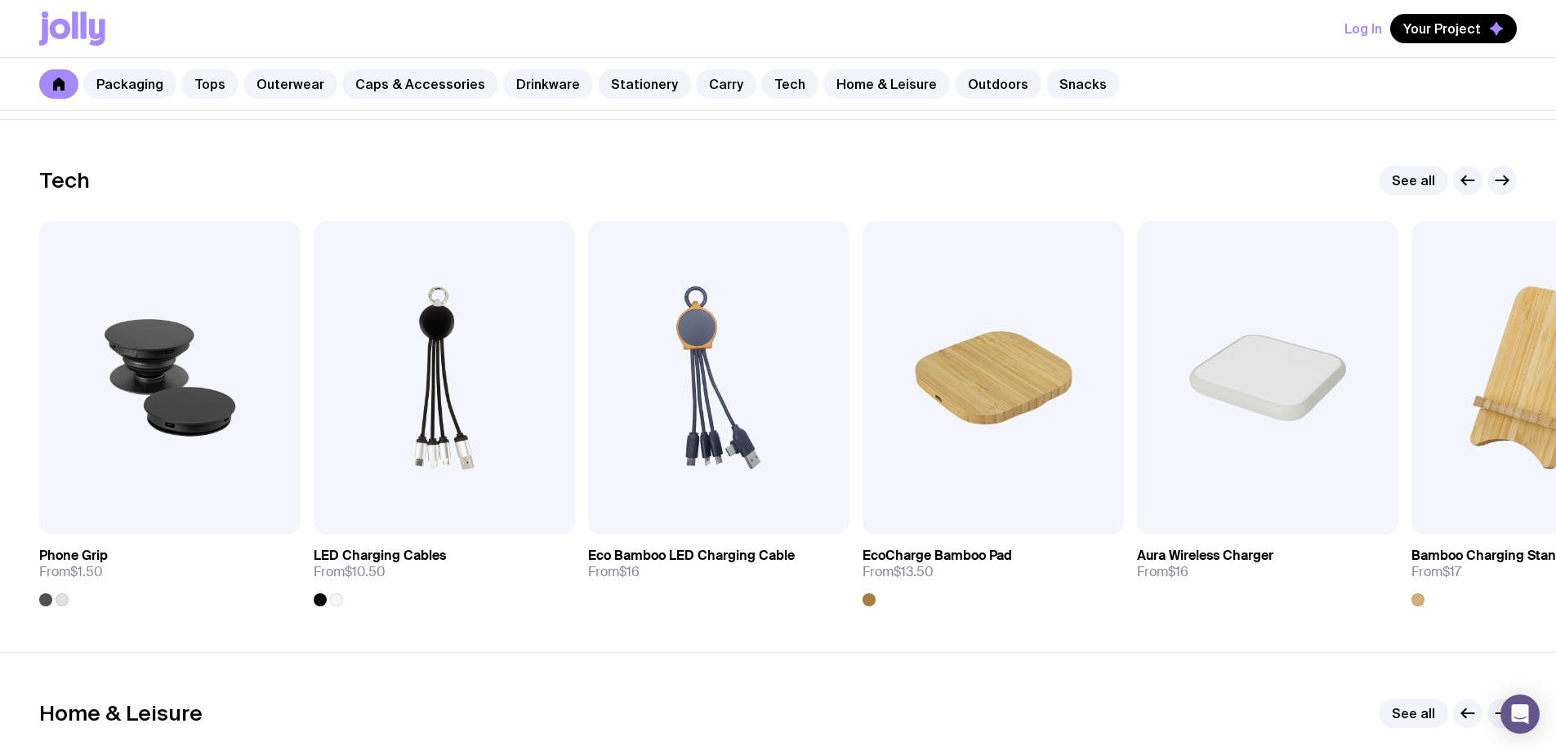
scroll to position [3995, 0]
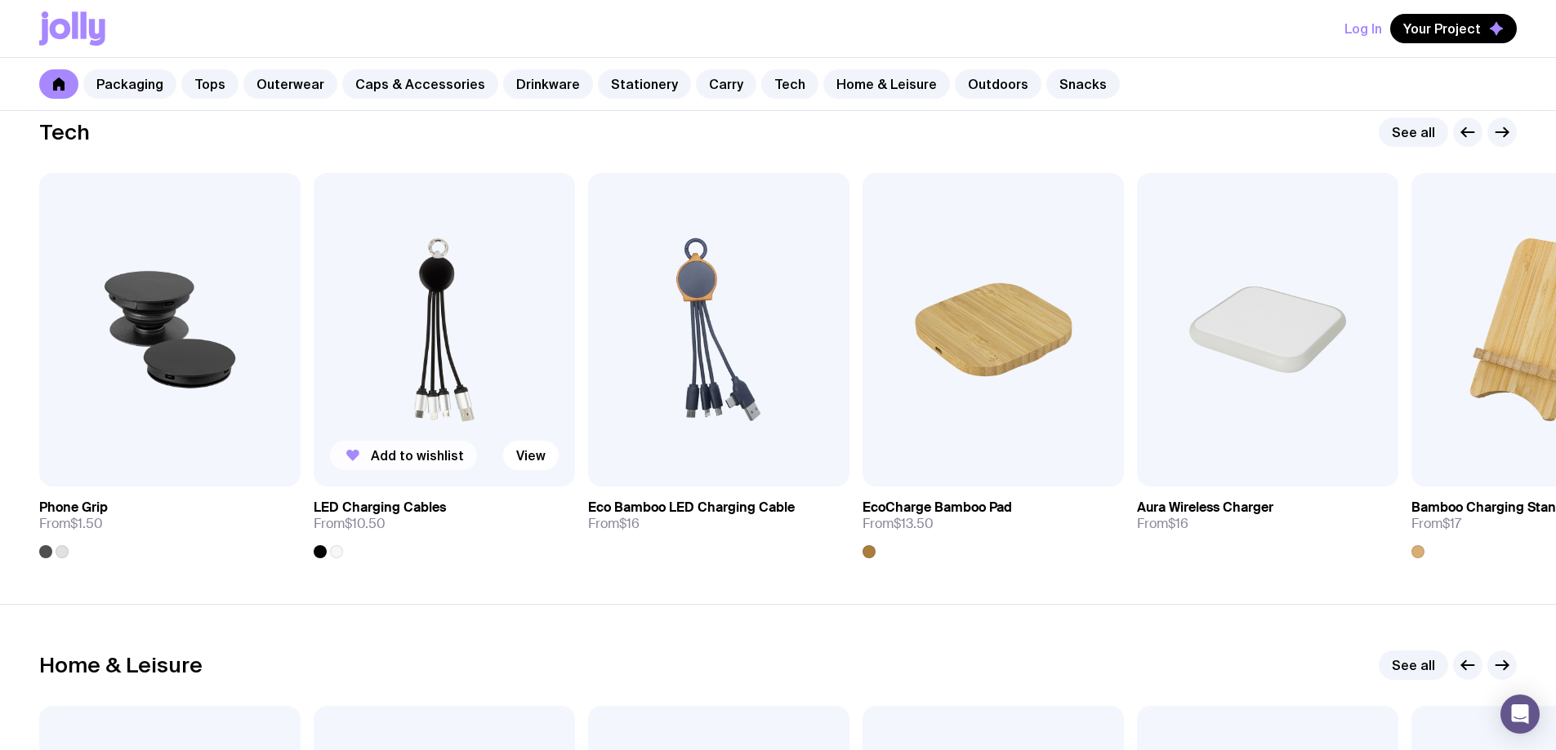
click at [424, 460] on span "Add to wishlist" at bounding box center [417, 455] width 93 height 16
click at [140, 453] on span "Add to wishlist" at bounding box center [142, 455] width 93 height 16
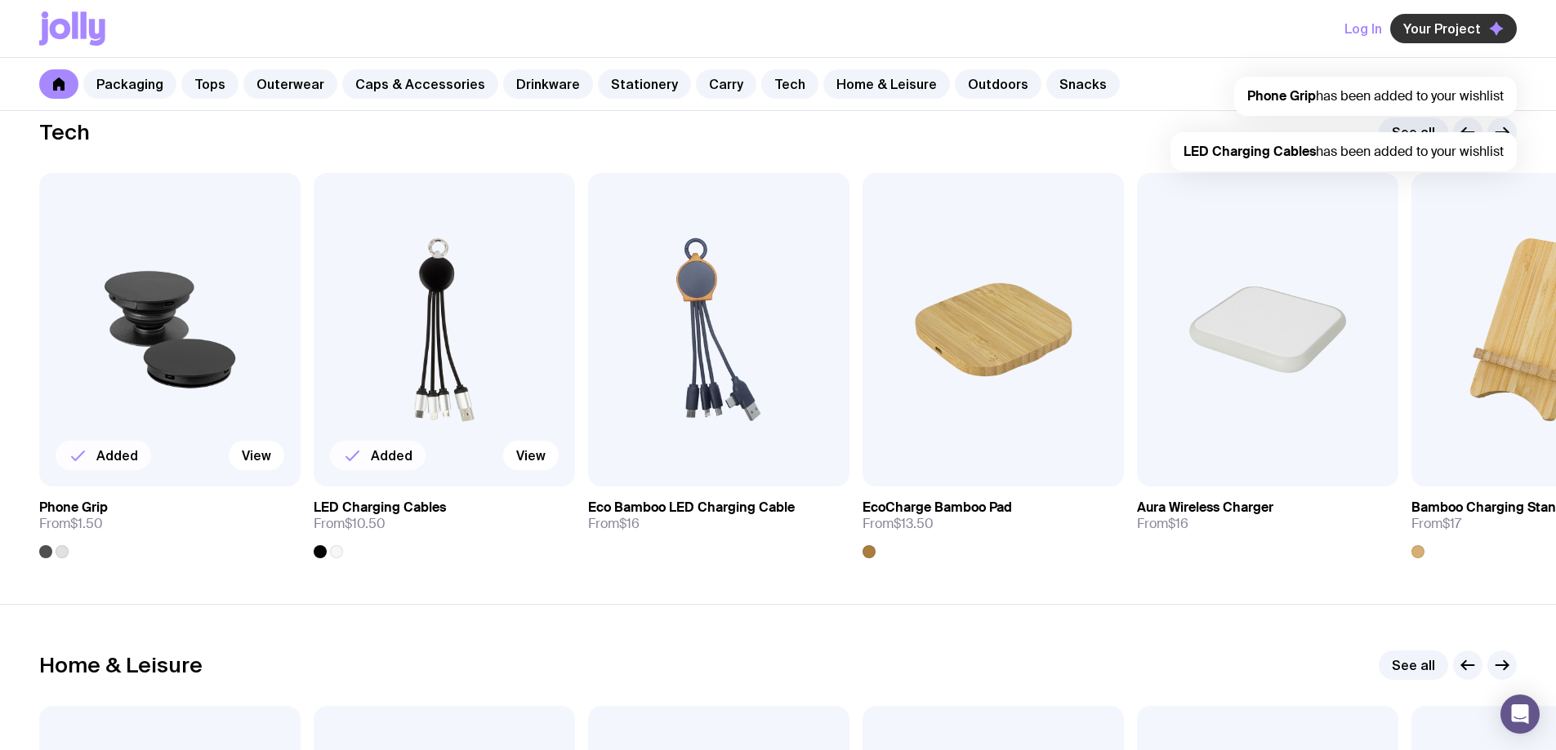
click at [1480, 32] on span "Your Project" at bounding box center [1442, 28] width 78 height 16
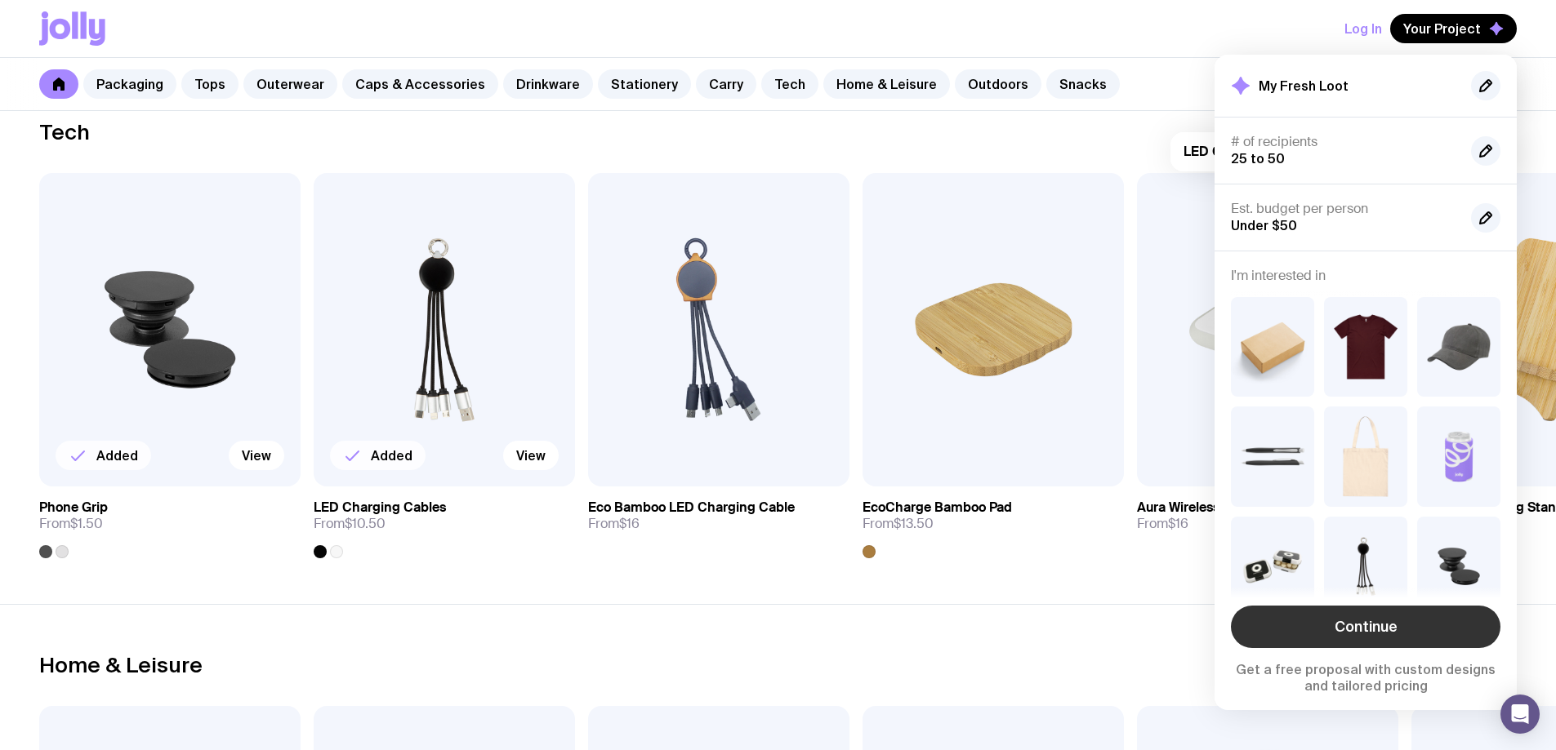
click at [1335, 624] on link "Continue" at bounding box center [1365, 627] width 269 height 42
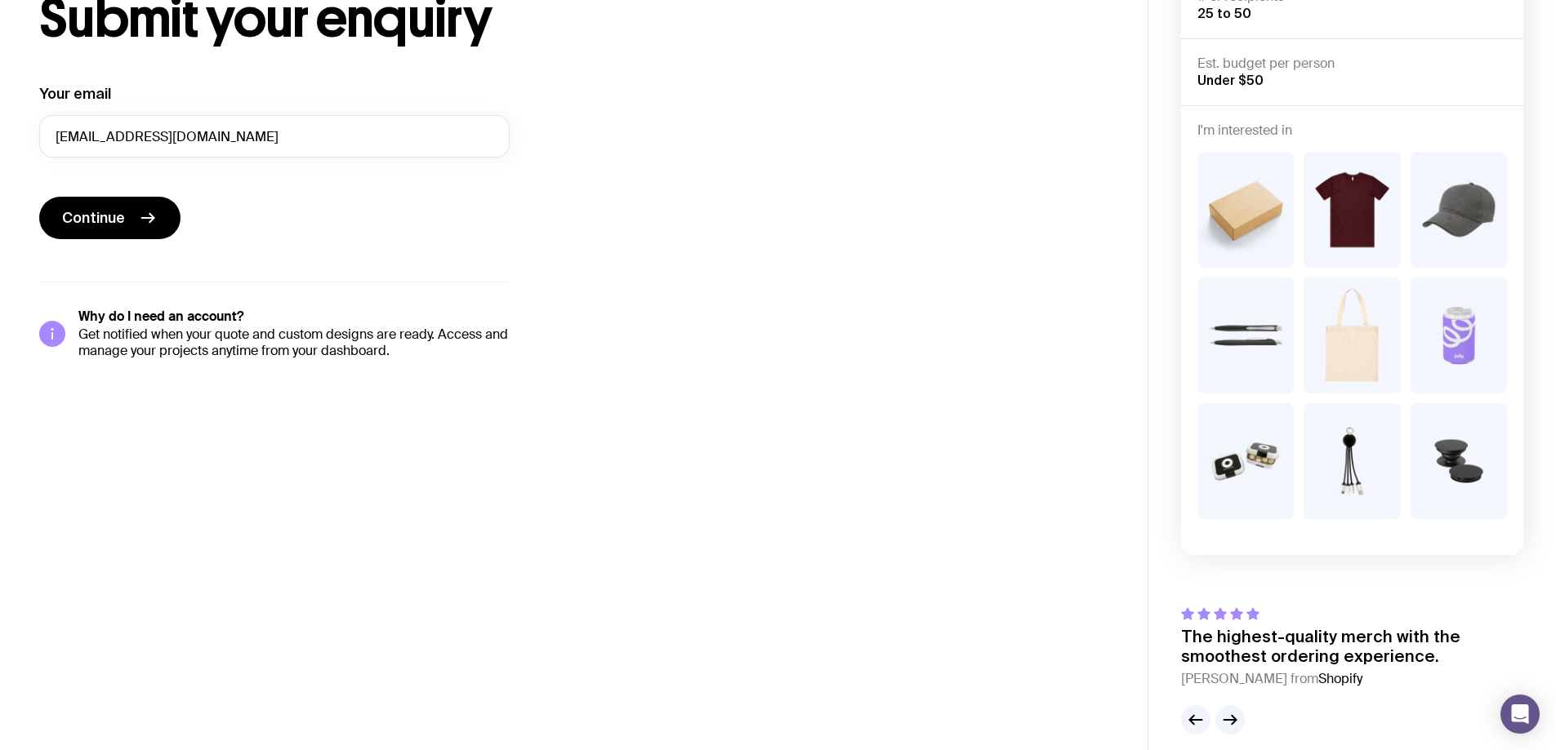
scroll to position [131, 0]
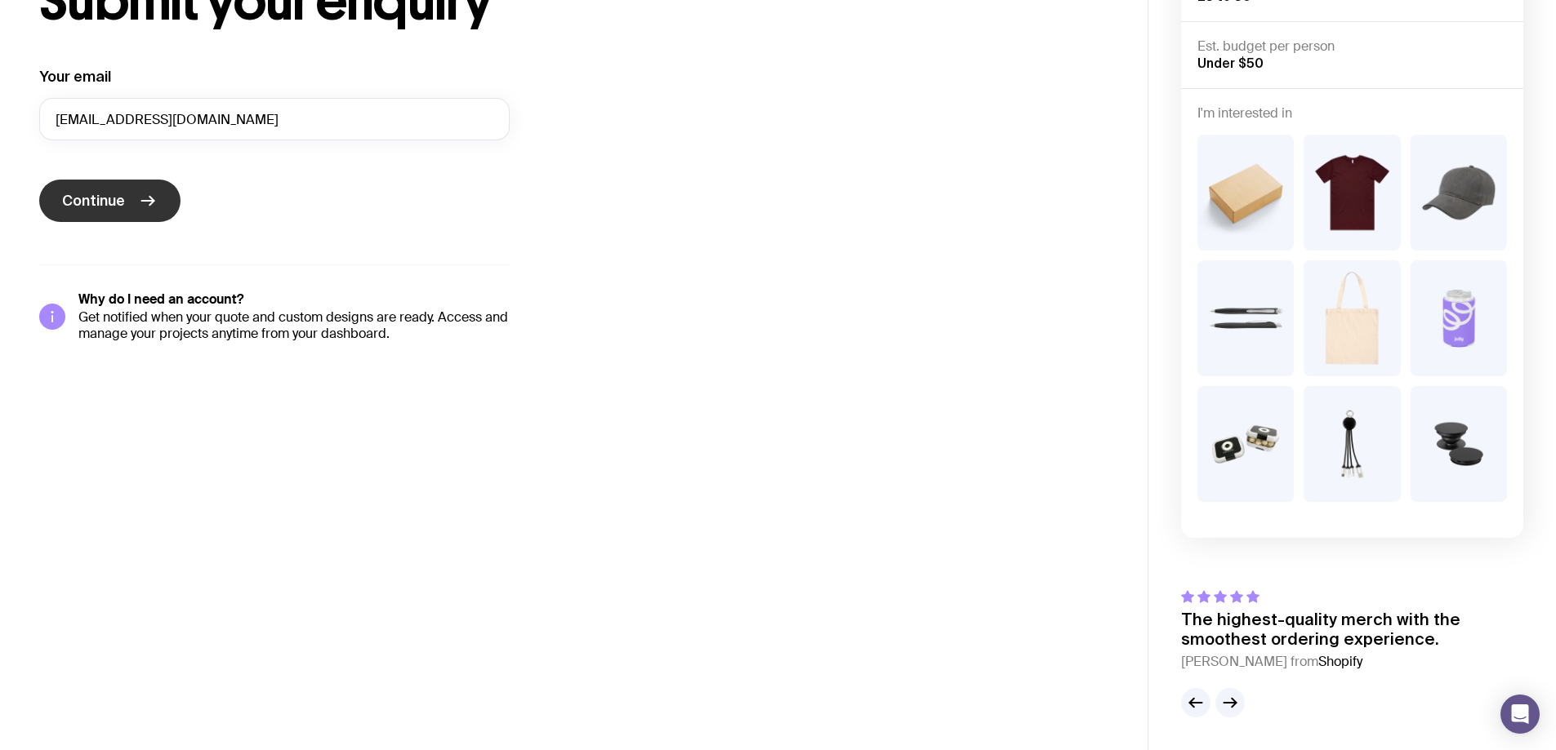
click at [97, 195] on span "Continue" at bounding box center [93, 201] width 63 height 20
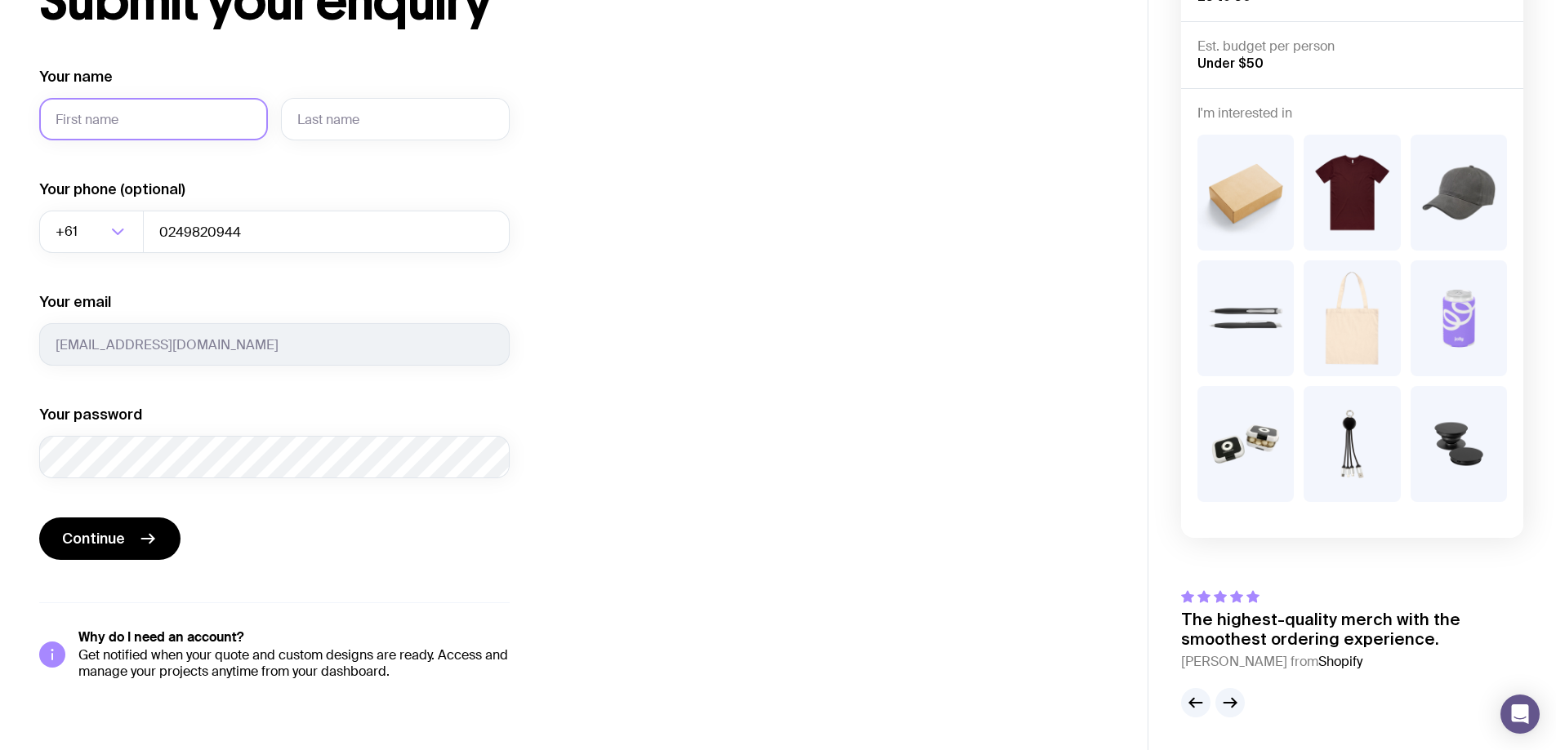
click at [161, 125] on input "Your name" at bounding box center [153, 119] width 229 height 42
type input "Kayla"
click at [417, 108] on input "text" at bounding box center [395, 119] width 229 height 42
type input "[PERSON_NAME]"
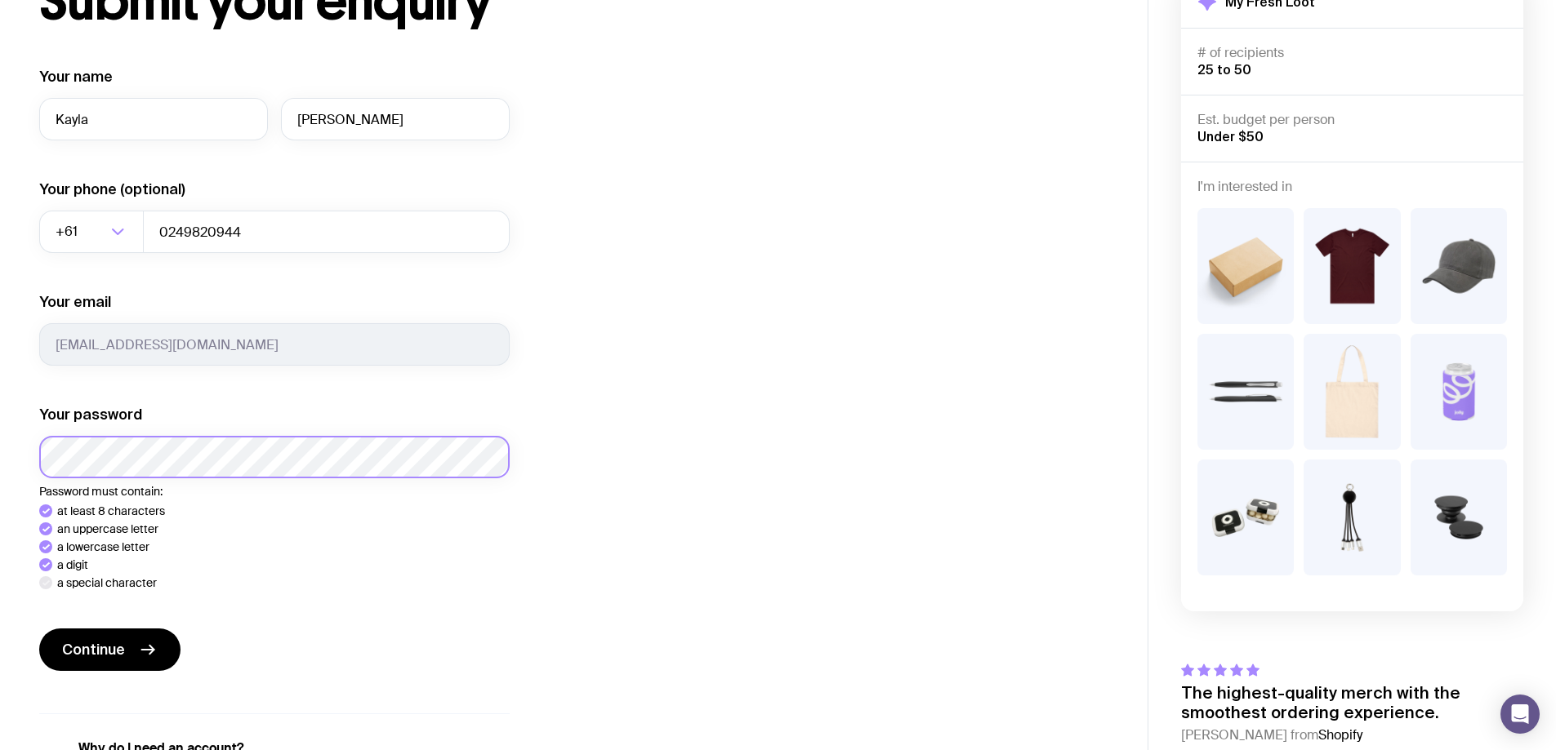
scroll to position [204, 0]
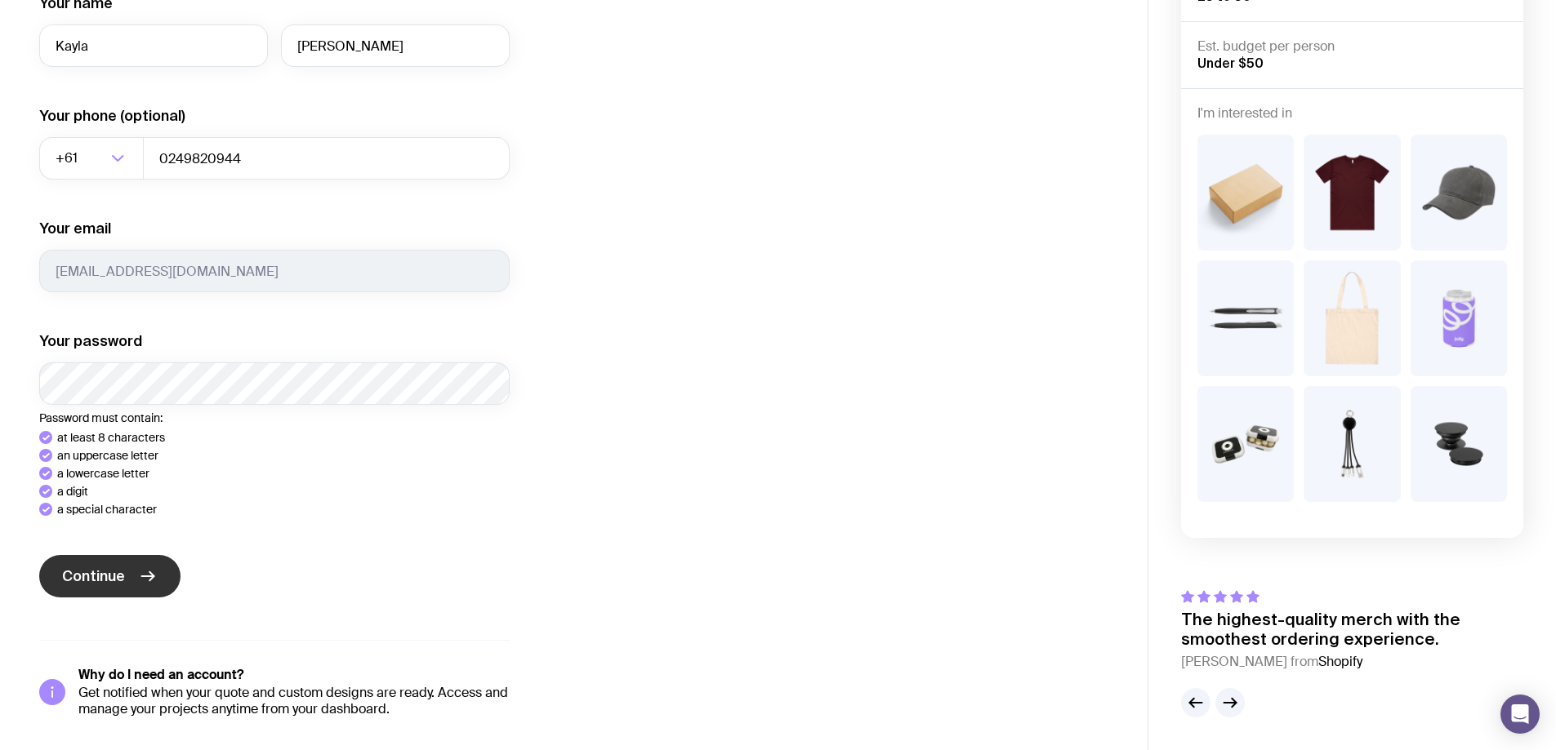
click at [74, 572] on span "Continue" at bounding box center [93, 577] width 63 height 20
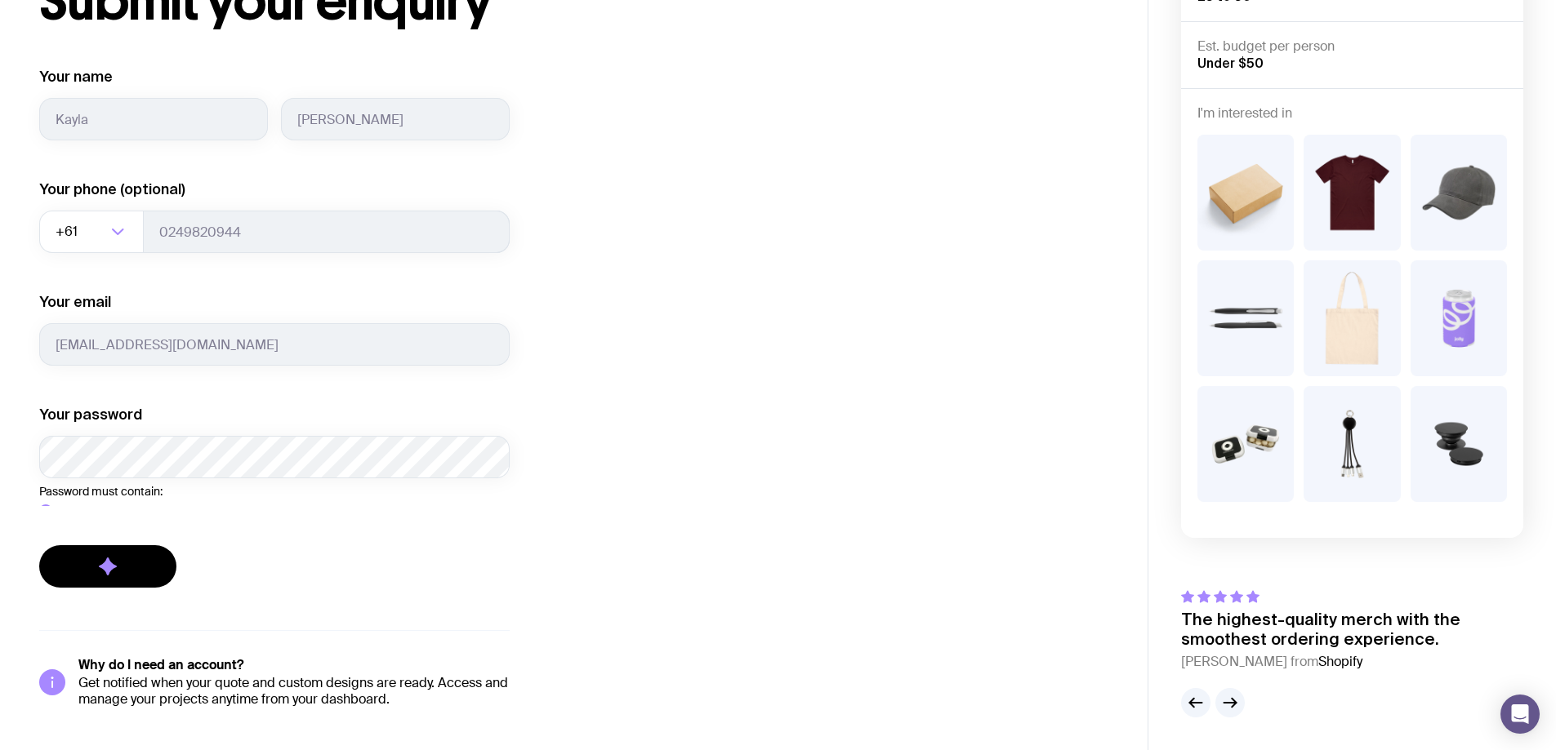
scroll to position [131, 0]
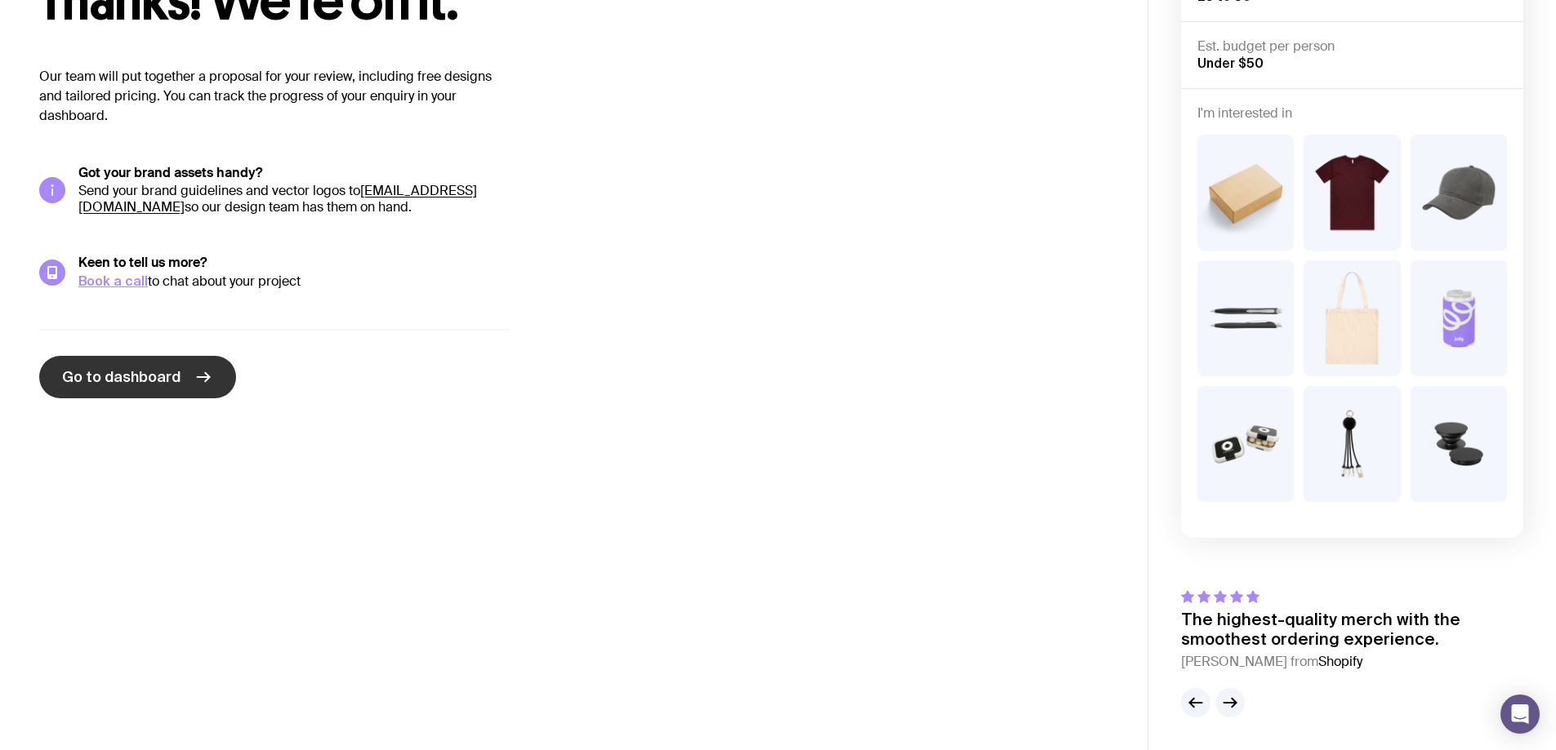
click at [158, 379] on span "Go to dashboard" at bounding box center [121, 377] width 118 height 20
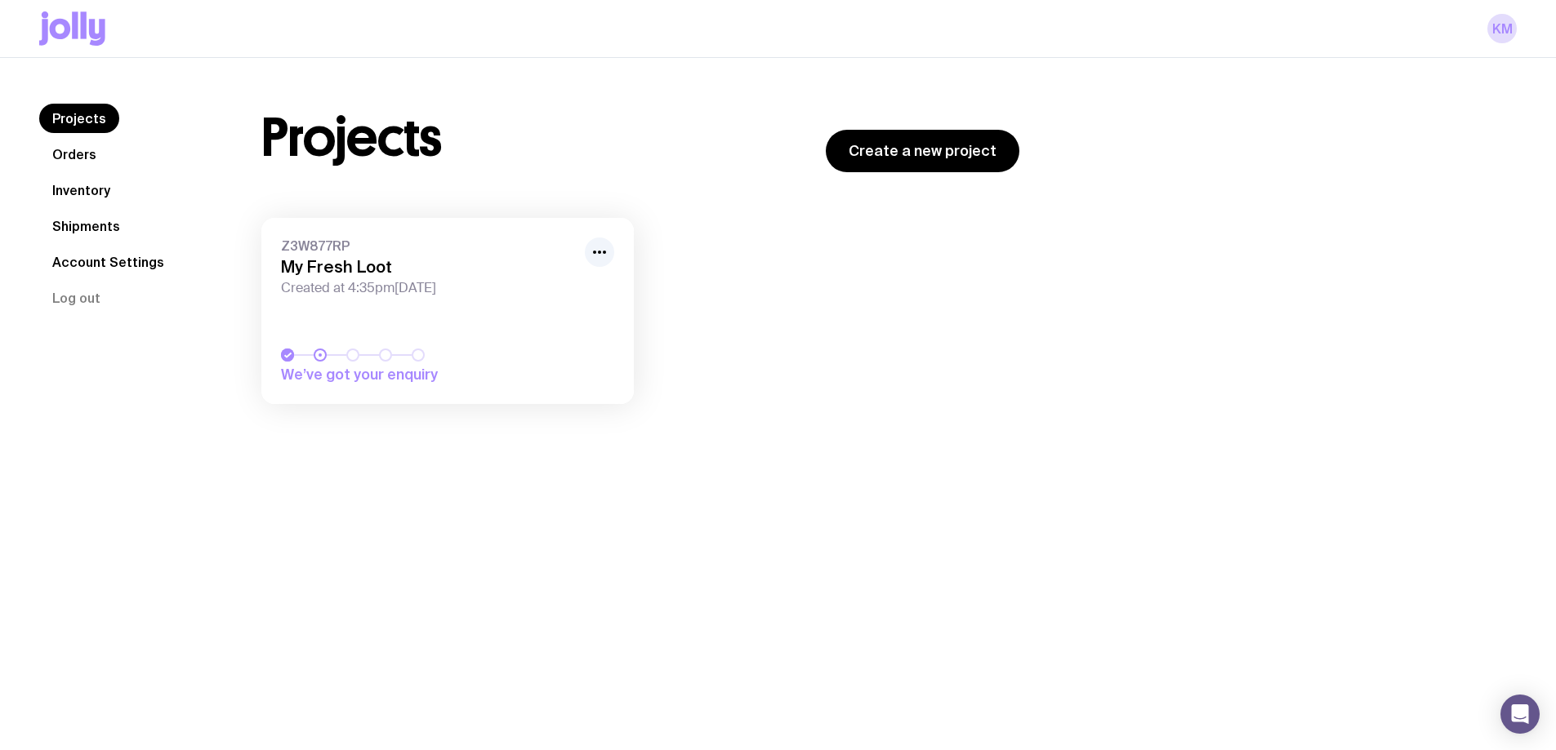
click at [425, 260] on h3 "My Fresh Loot" at bounding box center [428, 267] width 294 height 20
